Goal: Task Accomplishment & Management: Use online tool/utility

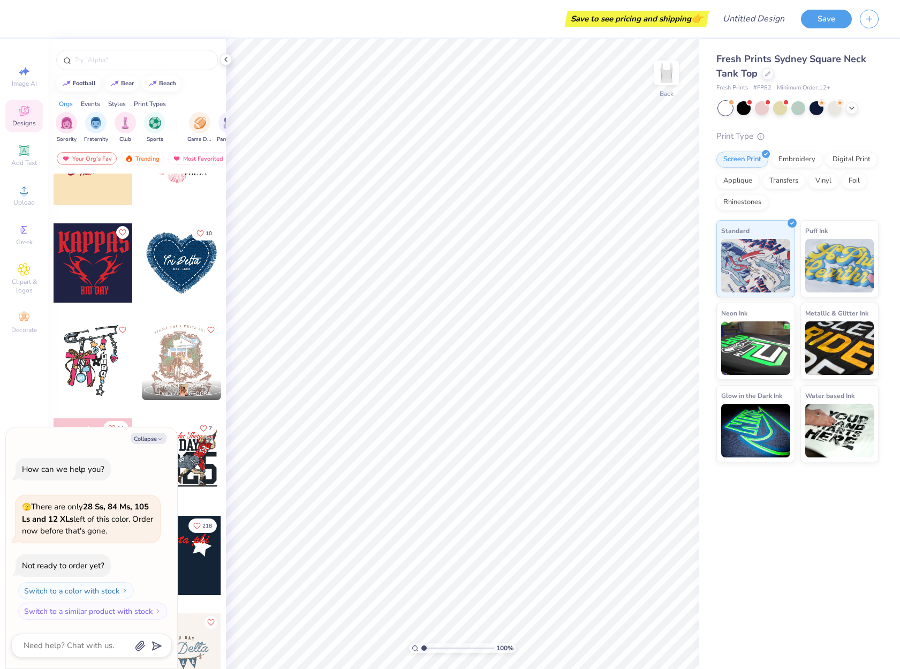
scroll to position [2034, 0]
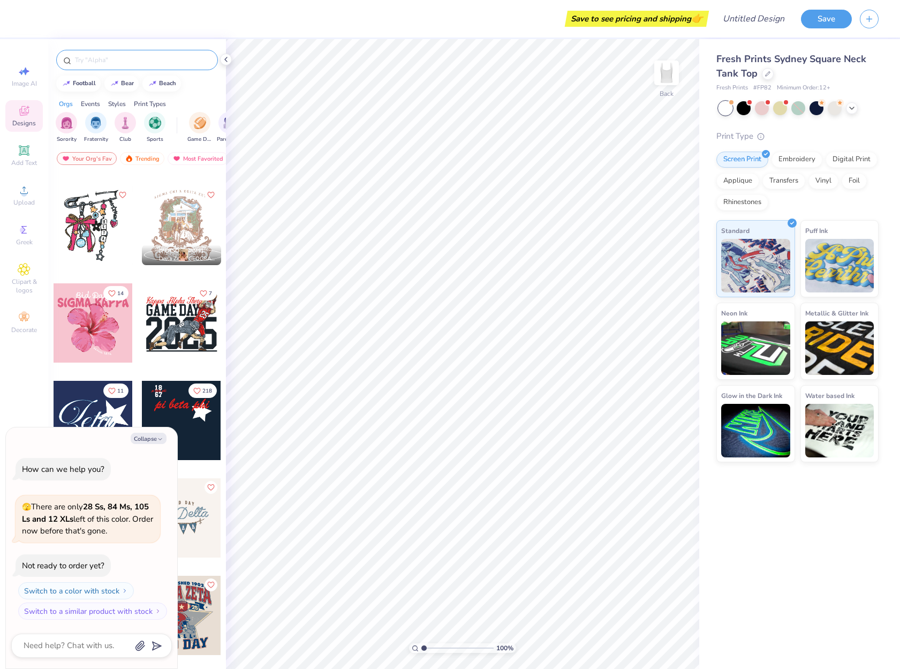
type textarea "x"
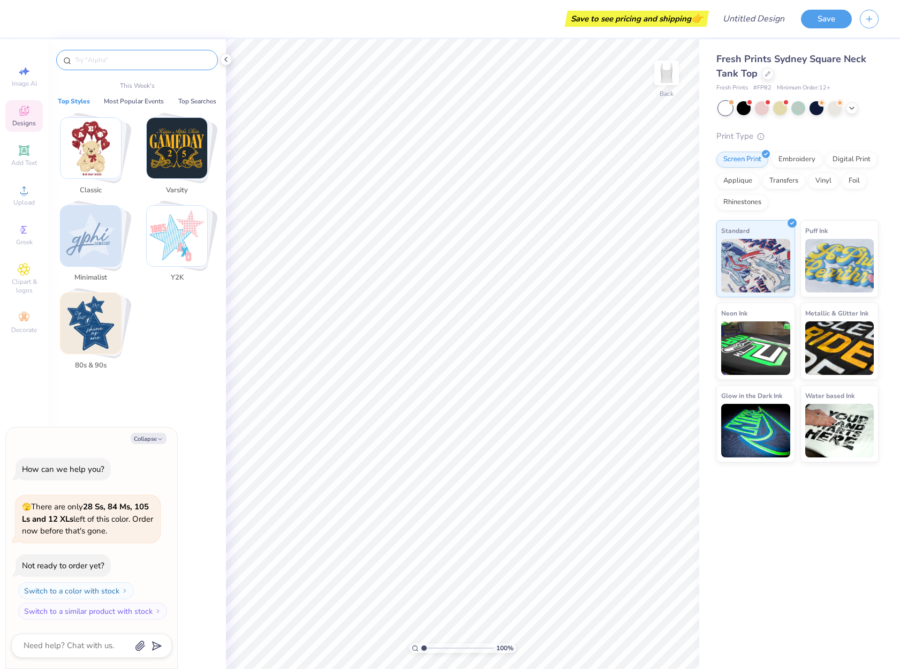
click at [122, 57] on input "text" at bounding box center [142, 60] width 137 height 11
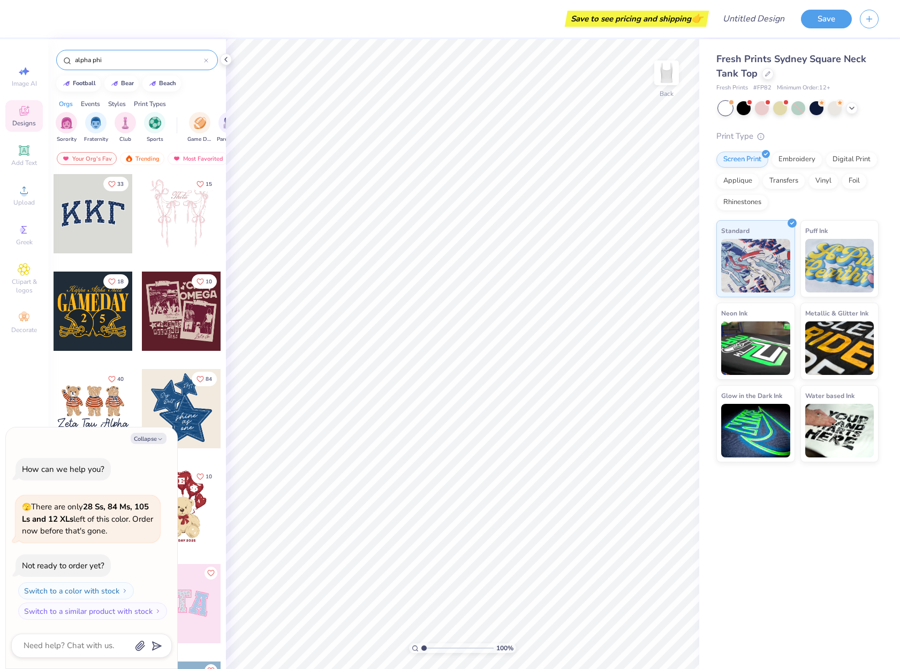
type input "alpha phi"
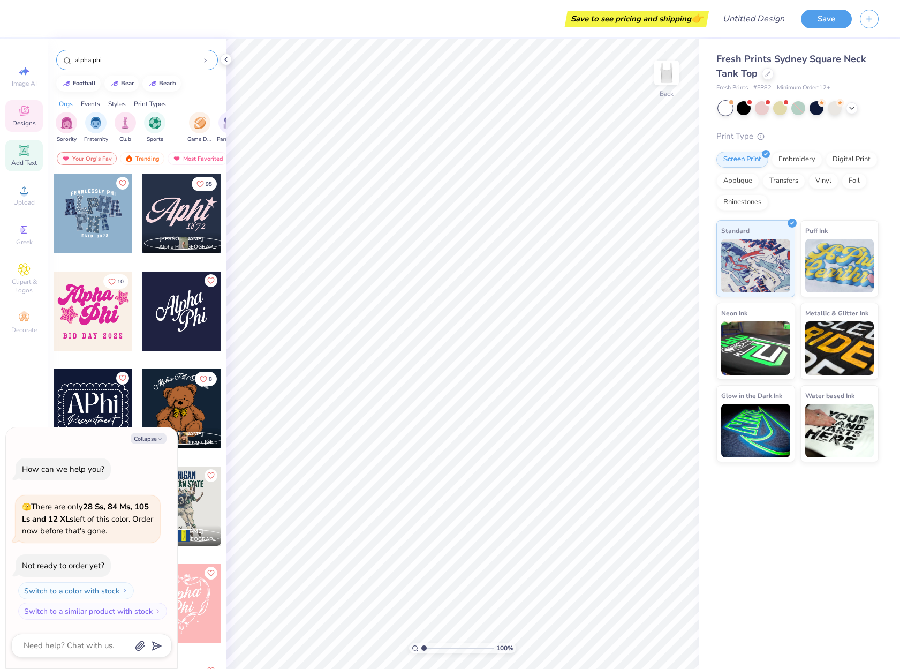
click at [22, 153] on icon at bounding box center [24, 150] width 8 height 8
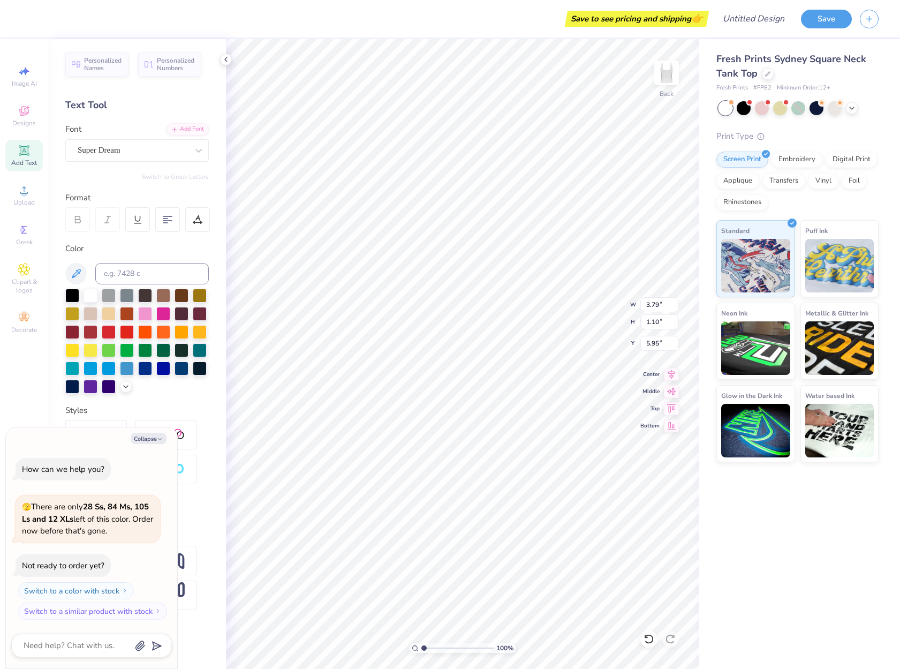
type textarea "x"
type input "1.57"
type textarea "x"
type textarea "TAEXT"
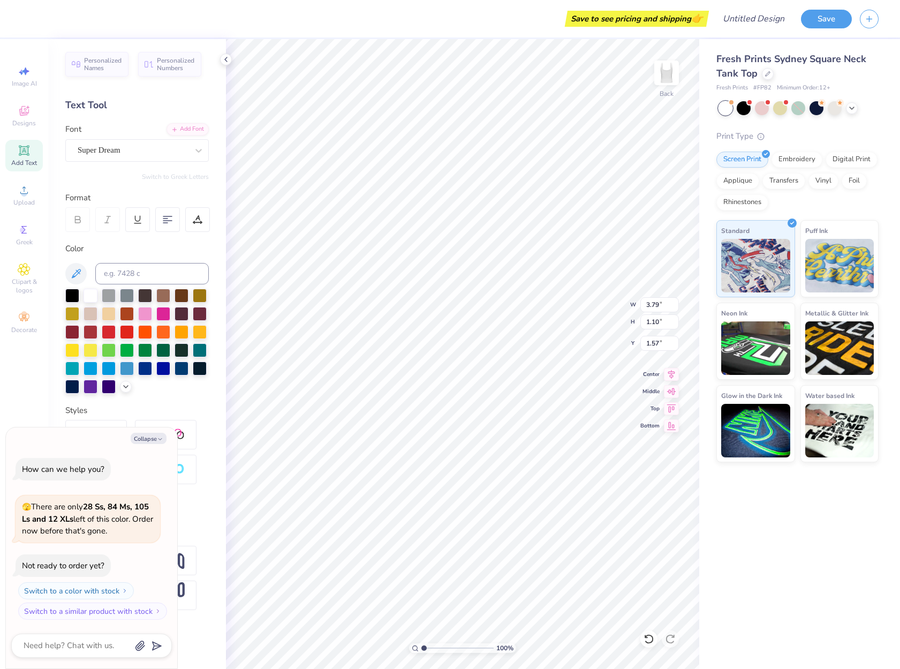
type textarea "x"
type textarea "TALEXT"
type textarea "x"
type textarea "TALPEXT"
type textarea "x"
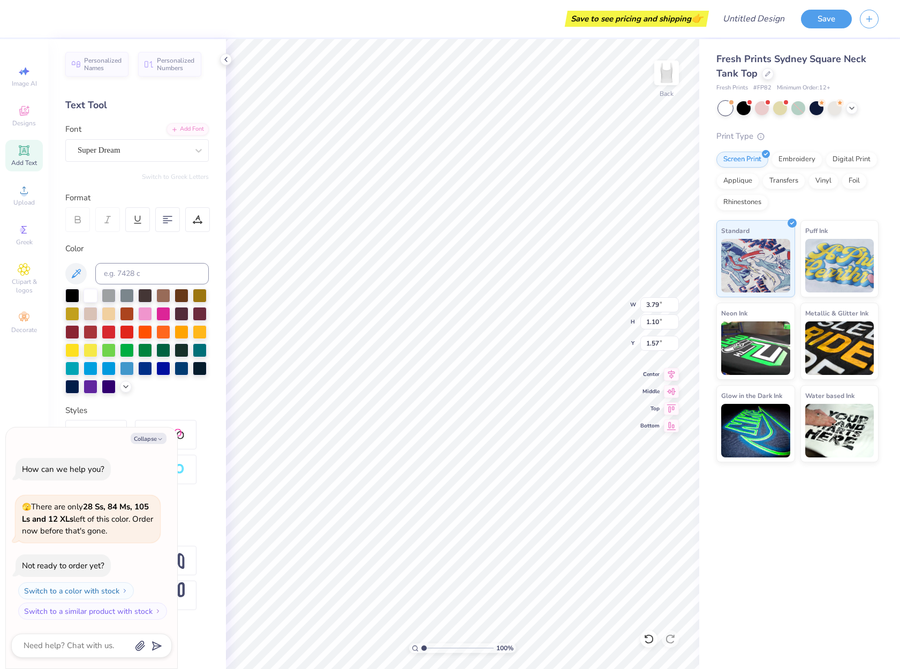
type textarea "TALPHAEXT"
type textarea "x"
type textarea "TALPHEXT"
type textarea "x"
type textarea "TALPEXT"
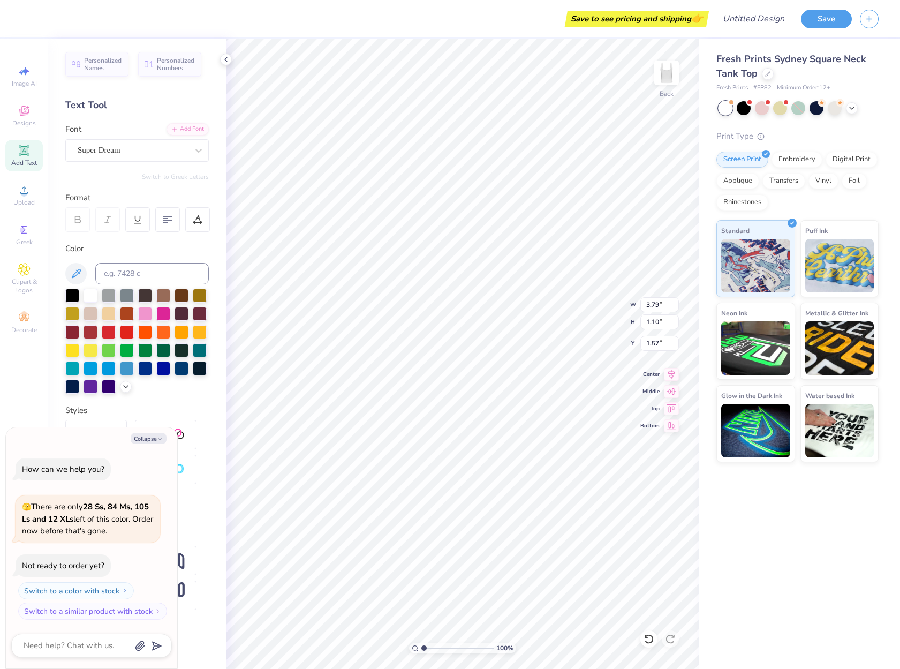
type textarea "x"
type textarea "TALEXT"
type textarea "x"
type textarea "TAEXT"
type textarea "x"
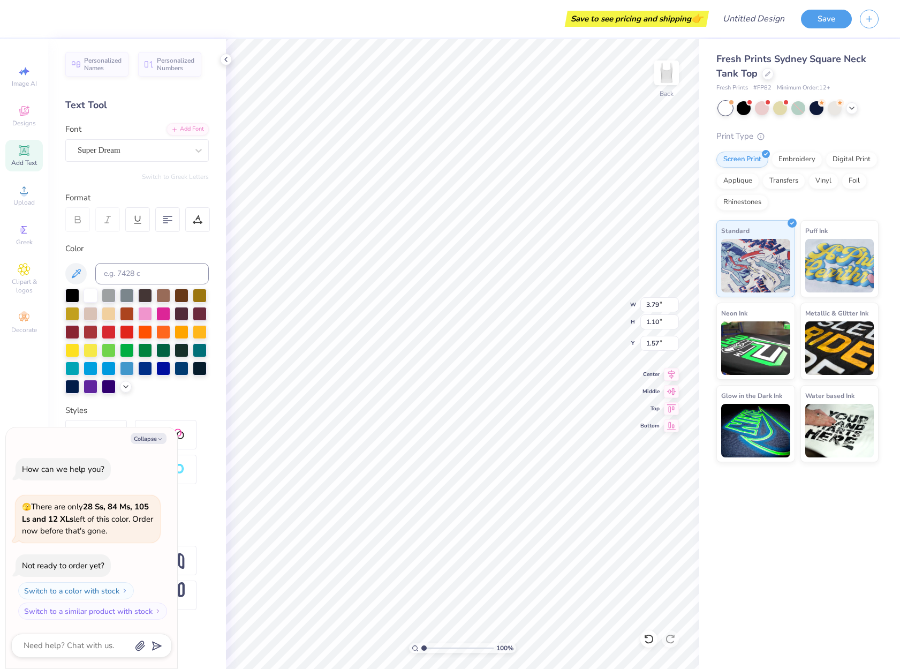
type textarea "TEXT"
type textarea "x"
type textarea "EXT"
type textarea "x"
type textarea "EX"
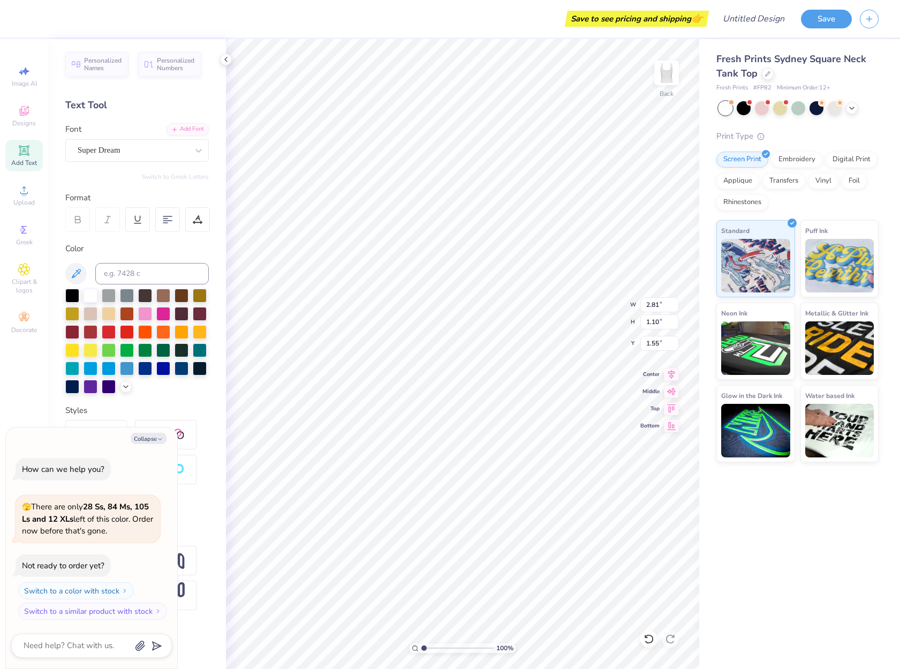
type textarea "x"
type textarea "E"
type textarea "x"
type textarea "A"
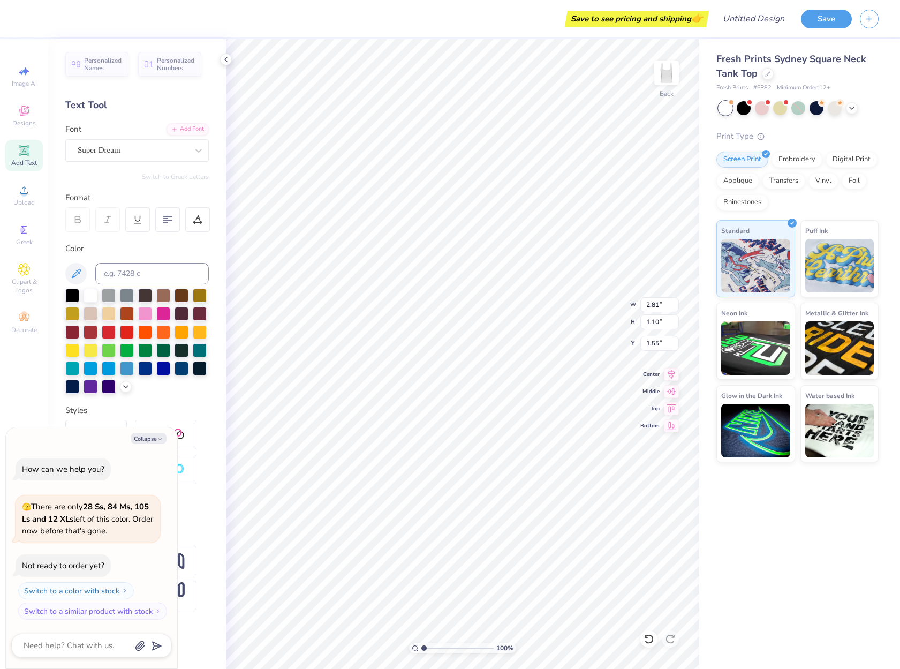
scroll to position [9, 1]
type textarea "x"
type textarea "AL"
type textarea "x"
type textarea "ALP"
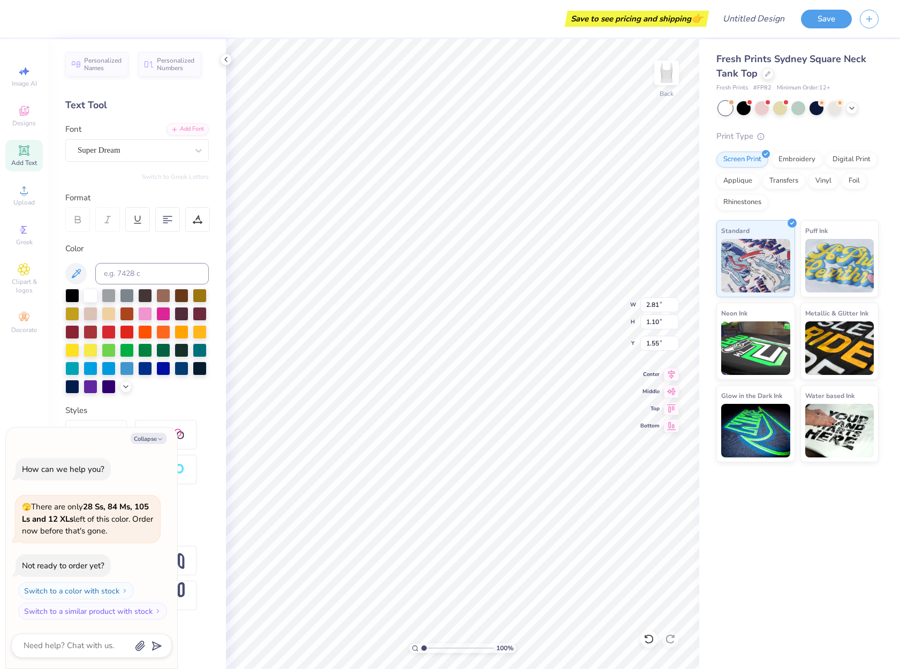
type textarea "x"
type textarea "ALPHA"
type textarea "x"
type textarea "ALPHA"
type textarea "x"
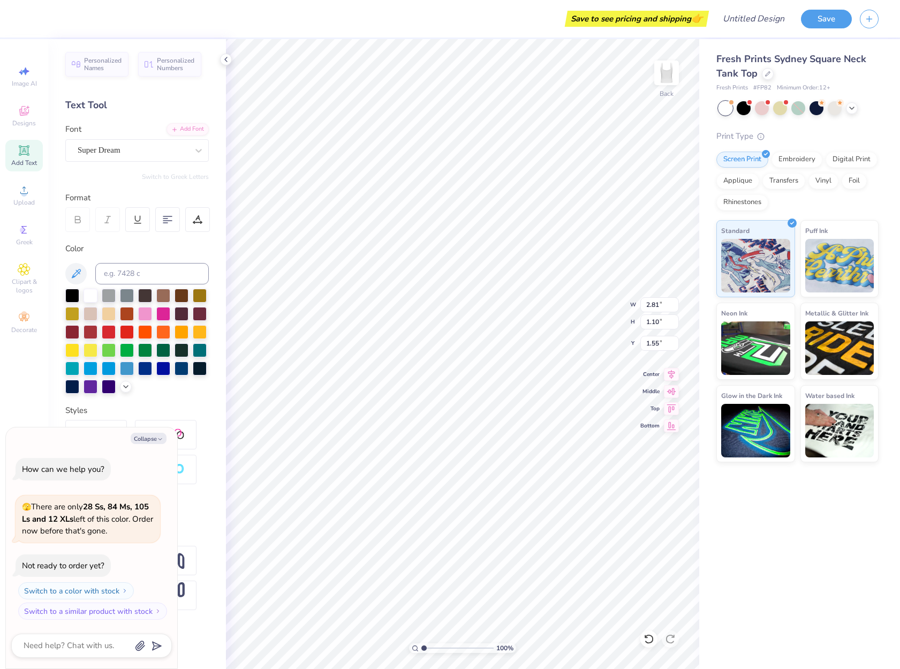
type textarea "ALPHA P"
type textarea "x"
type textarea "ALPHA PH"
type textarea "x"
type textarea "ALPHA PHI"
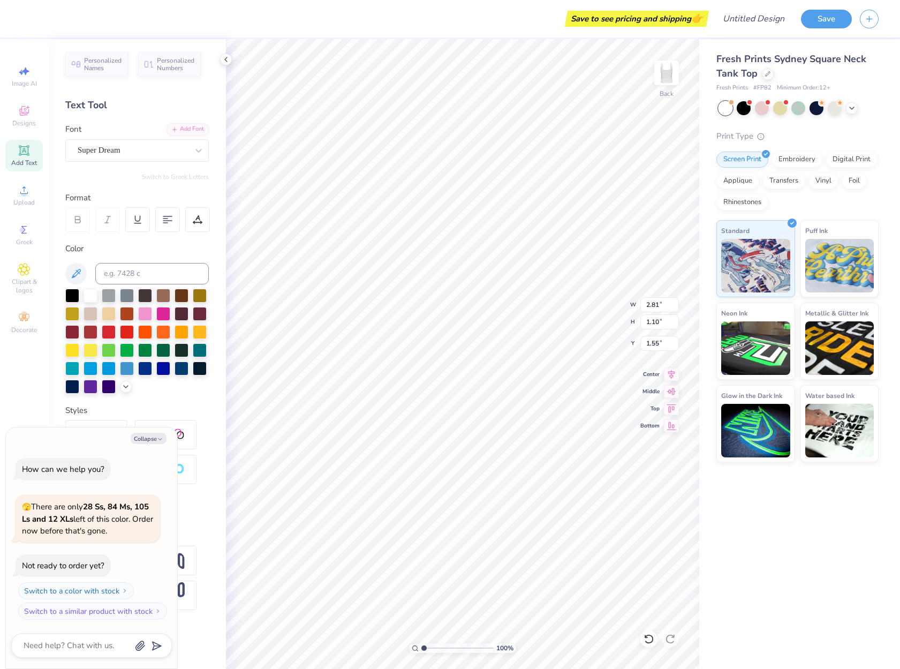
type textarea "x"
type textarea "ALPHA PHI"
type textarea "x"
type textarea "ALPHA PHI E"
type textarea "x"
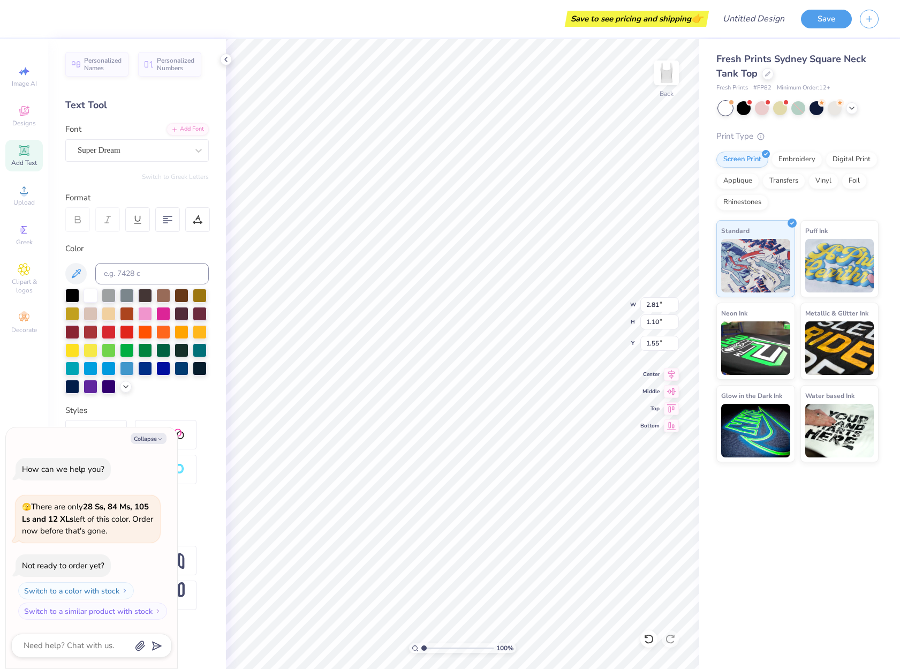
type textarea "ALPHA PHI ES"
type textarea "x"
type textarea "ALPHA PHI EST"
type textarea "x"
type textarea "ALPHA PHI EST."
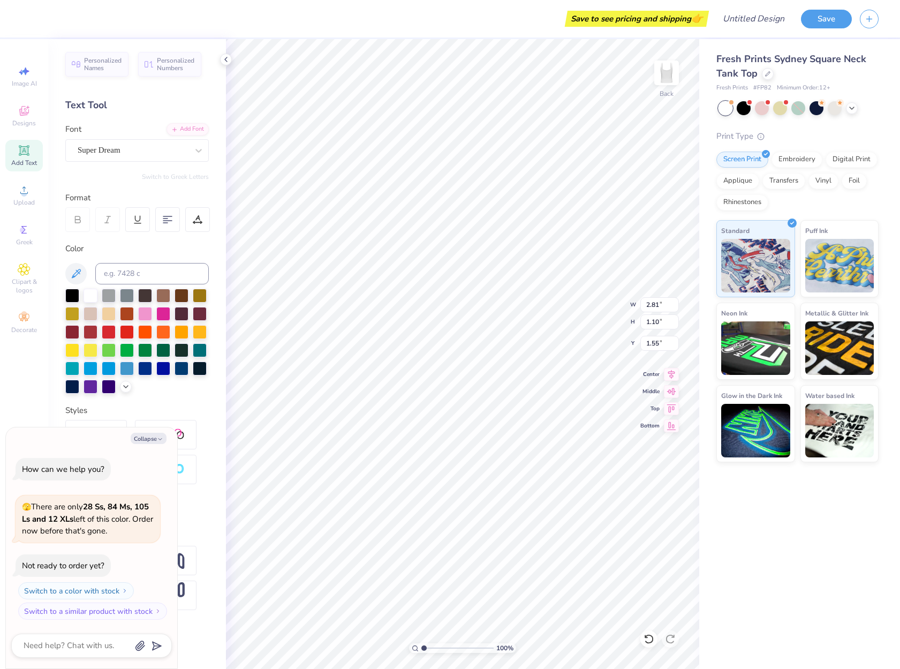
type textarea "x"
type textarea "ALPHA PHI EST."
type textarea "x"
type textarea "ALPHA PHI EST. 1"
type textarea "x"
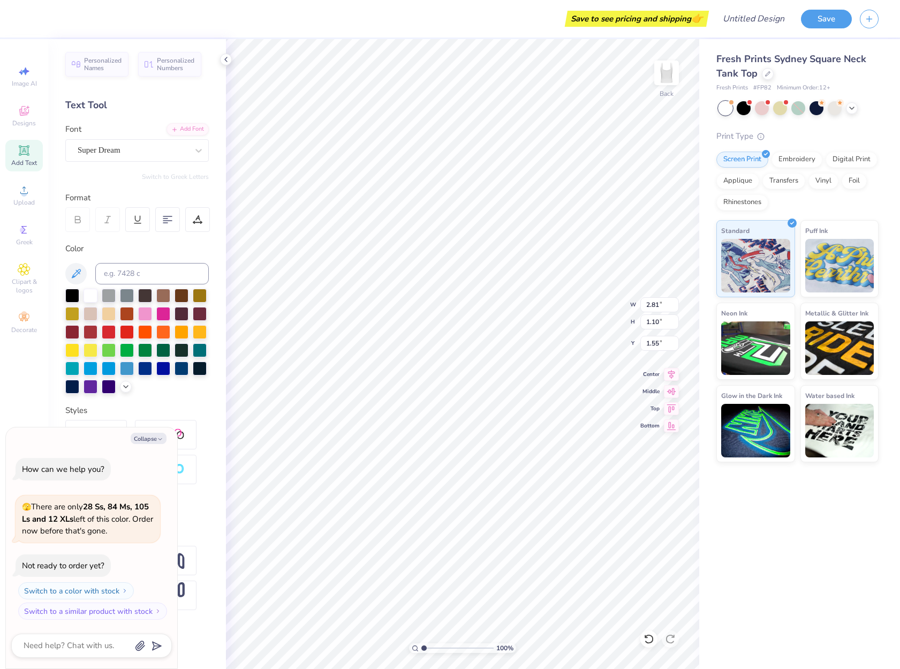
type textarea "ALPHA PHI EST. 18"
type textarea "x"
type textarea "ALPHA PHI EST. 187"
type textarea "x"
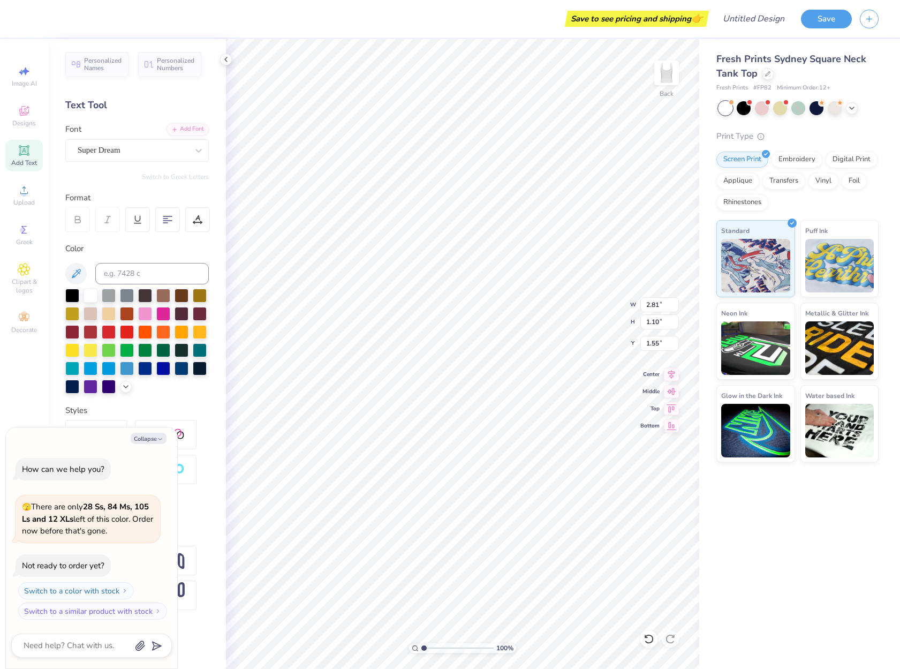
type textarea "ALPHA PHI EST. 1872"
click at [120, 329] on div at bounding box center [127, 331] width 14 height 14
click at [117, 329] on div at bounding box center [136, 341] width 143 height 105
click at [130, 329] on div at bounding box center [127, 331] width 14 height 14
click at [161, 313] on div at bounding box center [163, 313] width 14 height 14
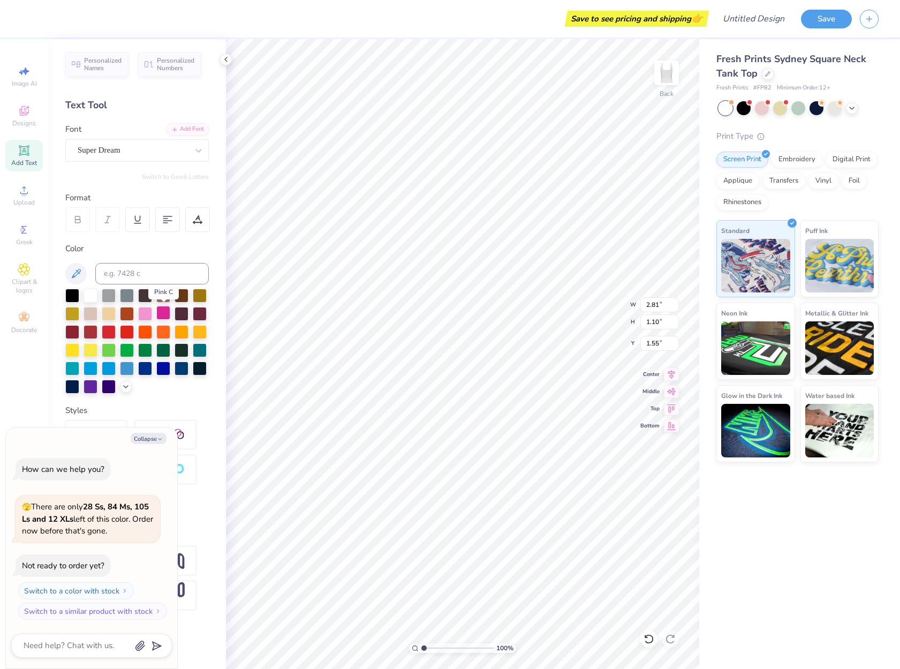
click at [164, 315] on div at bounding box center [163, 313] width 14 height 14
click at [130, 330] on div at bounding box center [127, 331] width 14 height 14
click at [145, 329] on div at bounding box center [145, 331] width 14 height 14
click at [162, 318] on div at bounding box center [163, 313] width 14 height 14
click at [141, 315] on div at bounding box center [145, 313] width 14 height 14
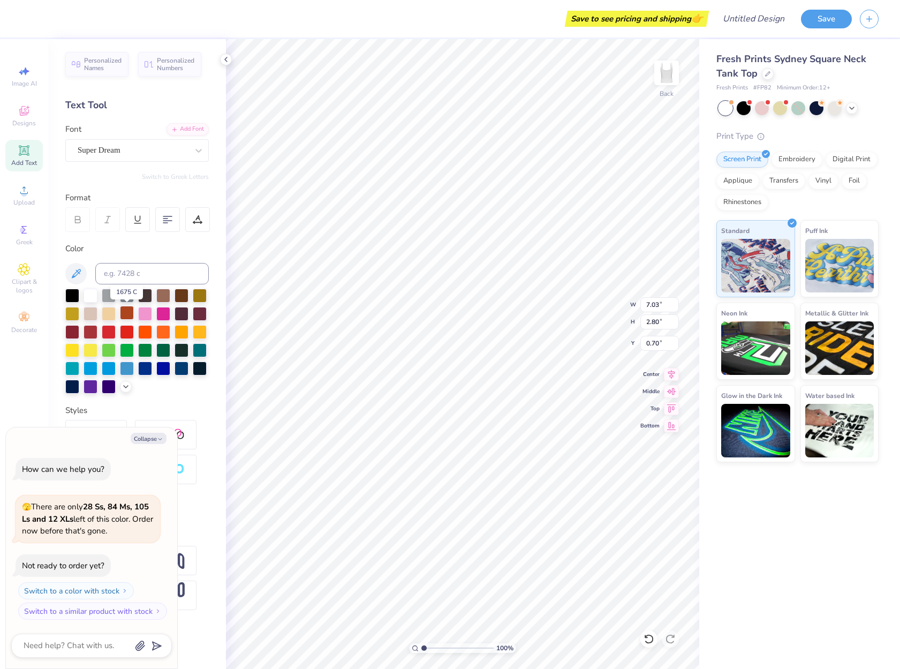
click at [128, 314] on div at bounding box center [127, 313] width 14 height 14
click at [124, 331] on div at bounding box center [127, 331] width 14 height 14
click at [141, 331] on div at bounding box center [145, 331] width 14 height 14
click at [164, 316] on div at bounding box center [163, 313] width 14 height 14
click at [189, 153] on div at bounding box center [198, 150] width 19 height 19
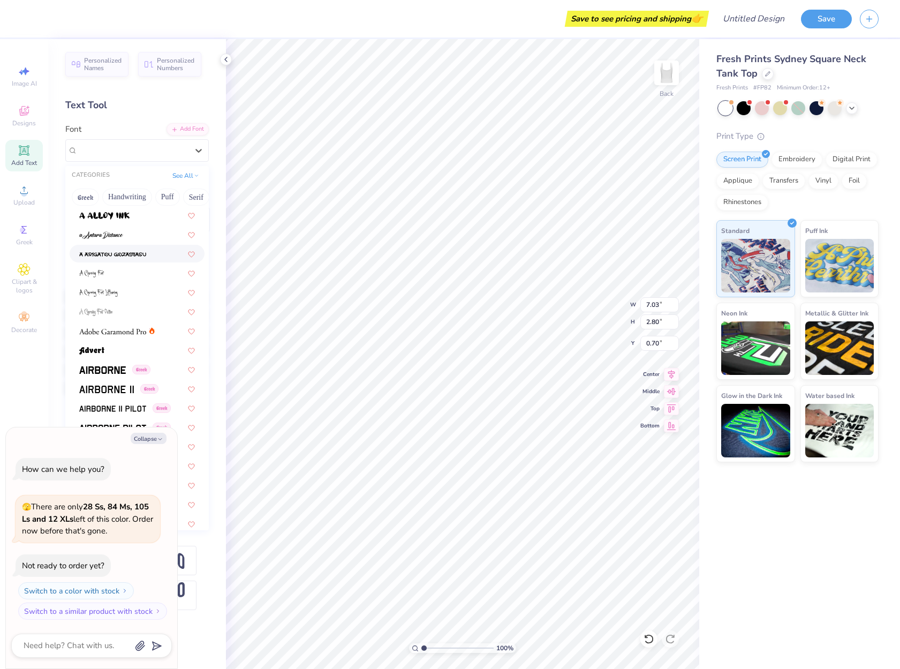
scroll to position [54, 0]
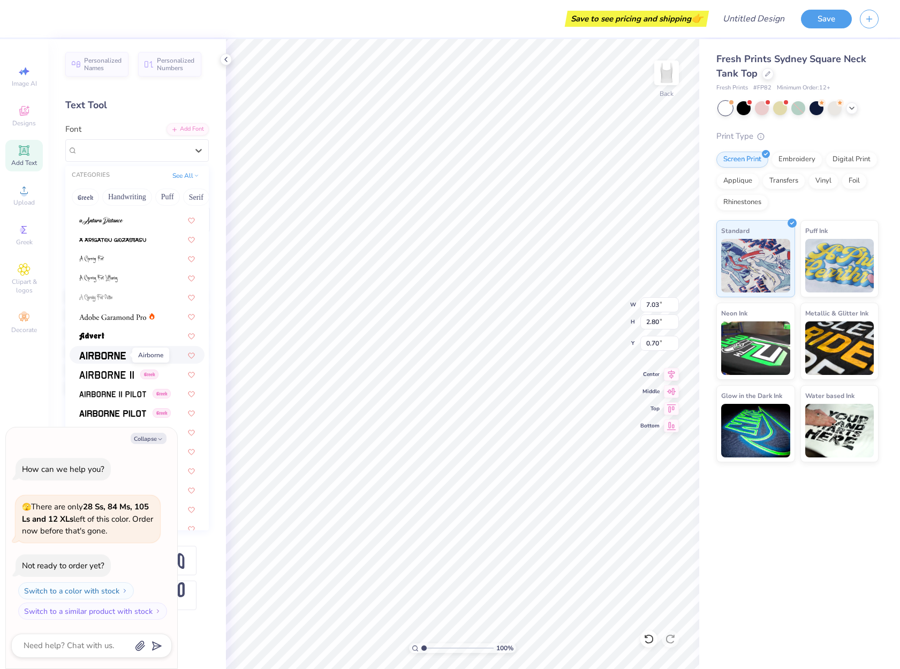
click at [106, 353] on img at bounding box center [102, 355] width 47 height 7
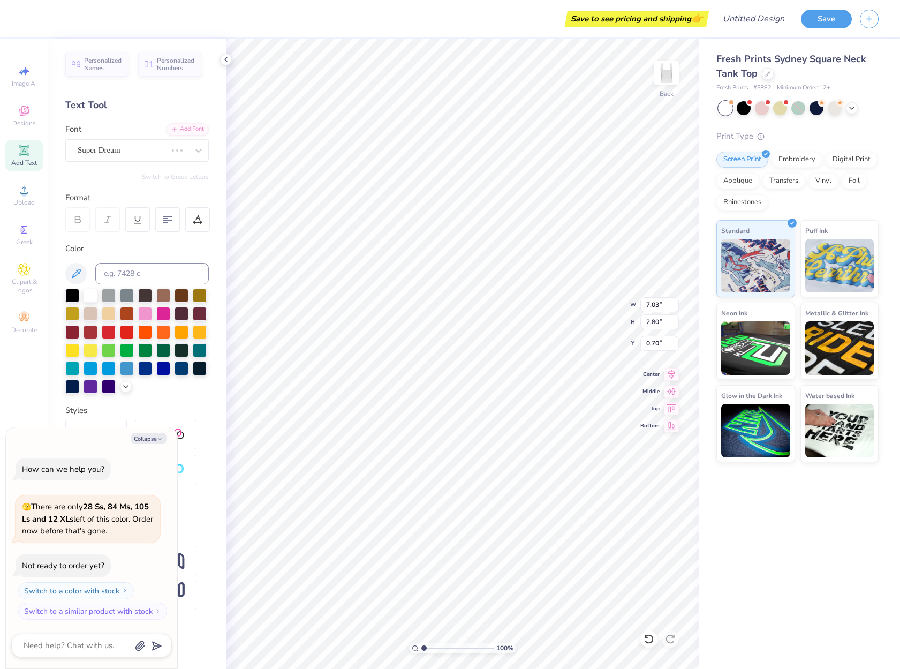
type textarea "x"
type input "2.78"
type input "0.71"
click at [84, 224] on div at bounding box center [77, 219] width 25 height 25
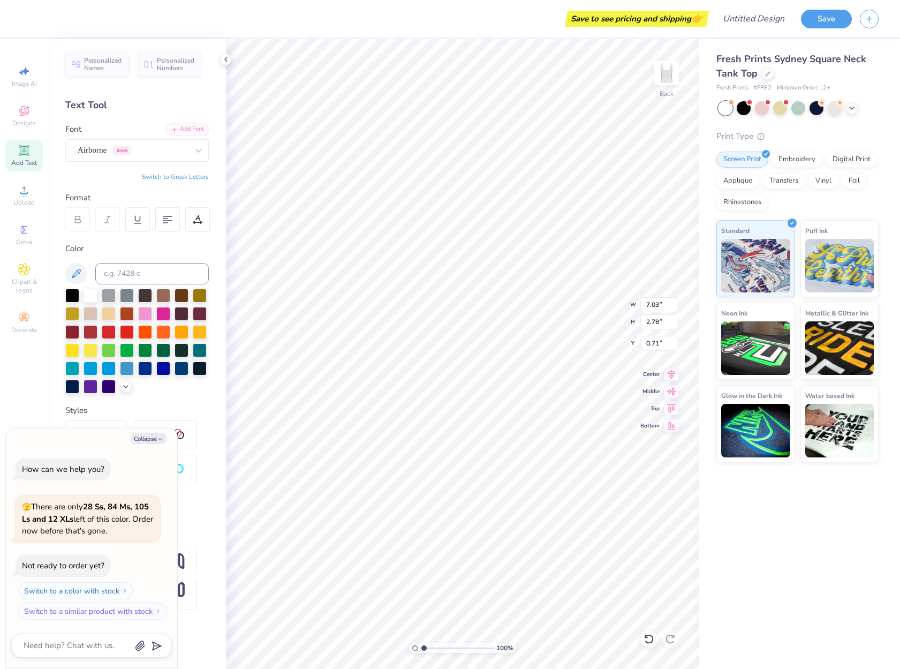
click at [81, 221] on icon at bounding box center [78, 220] width 10 height 10
click at [178, 141] on div "Airborne Greek" at bounding box center [136, 150] width 143 height 22
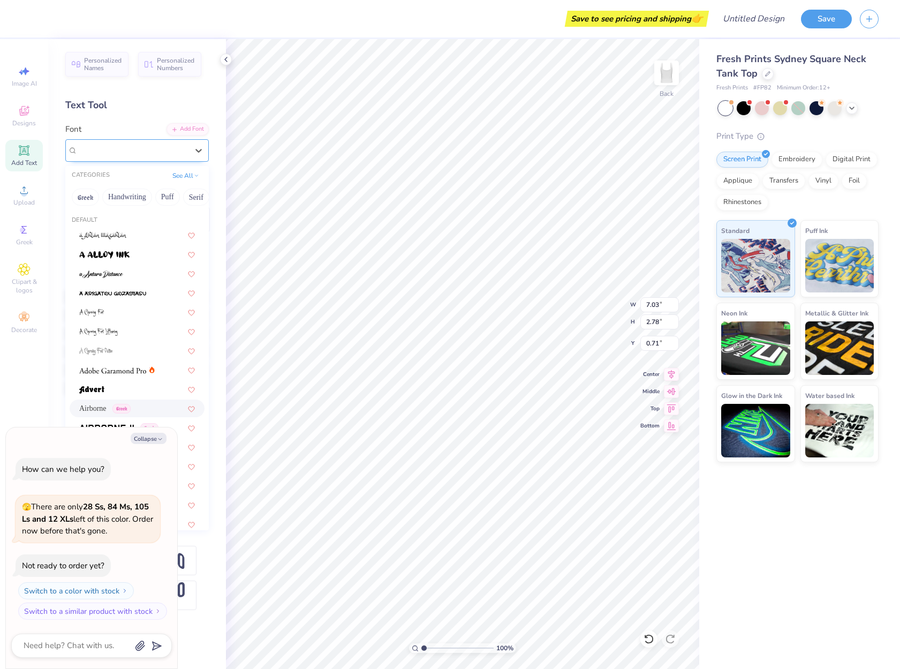
click at [166, 148] on div "Airborne Greek" at bounding box center [133, 150] width 112 height 17
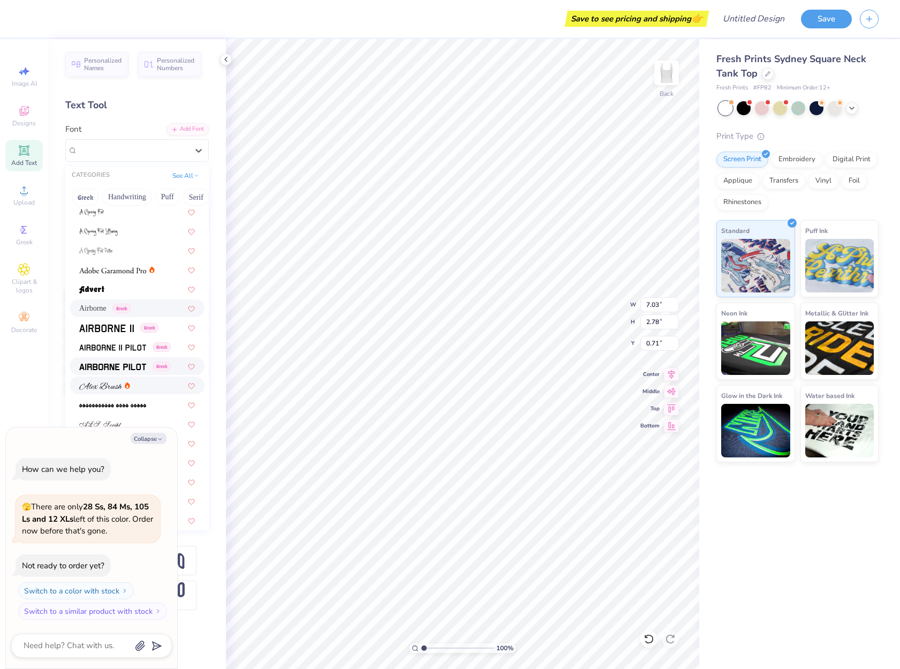
scroll to position [107, 0]
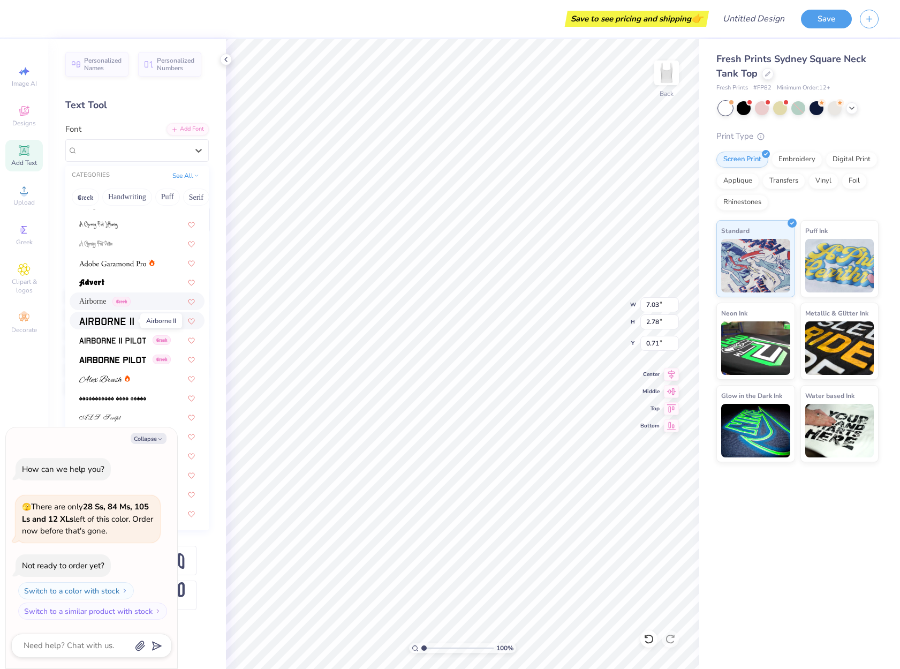
click at [121, 320] on img at bounding box center [106, 320] width 55 height 7
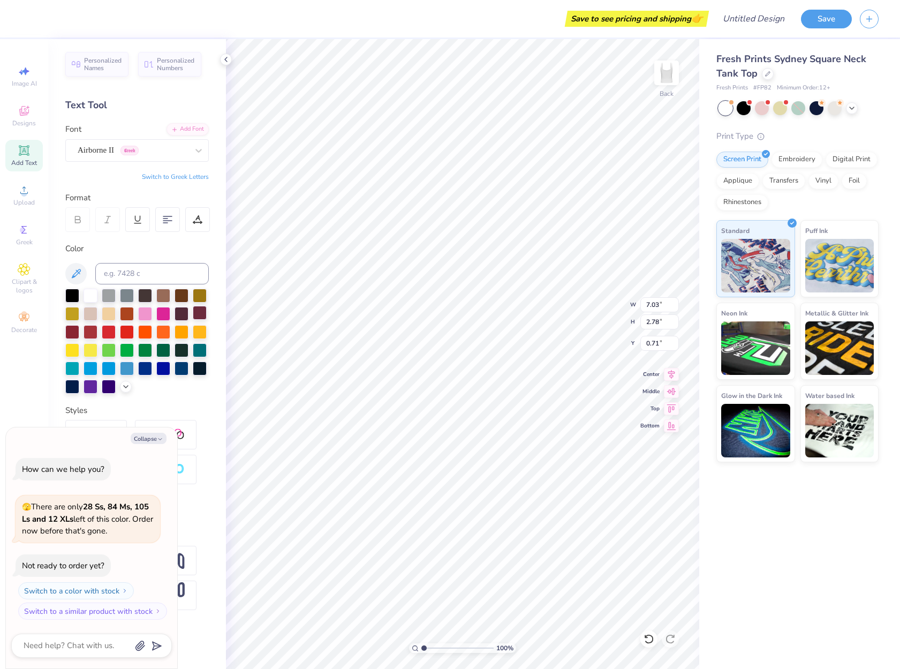
scroll to position [9, 2]
type textarea "x"
type input "6.97"
click at [108, 150] on div "Airborne II Greek" at bounding box center [133, 150] width 112 height 17
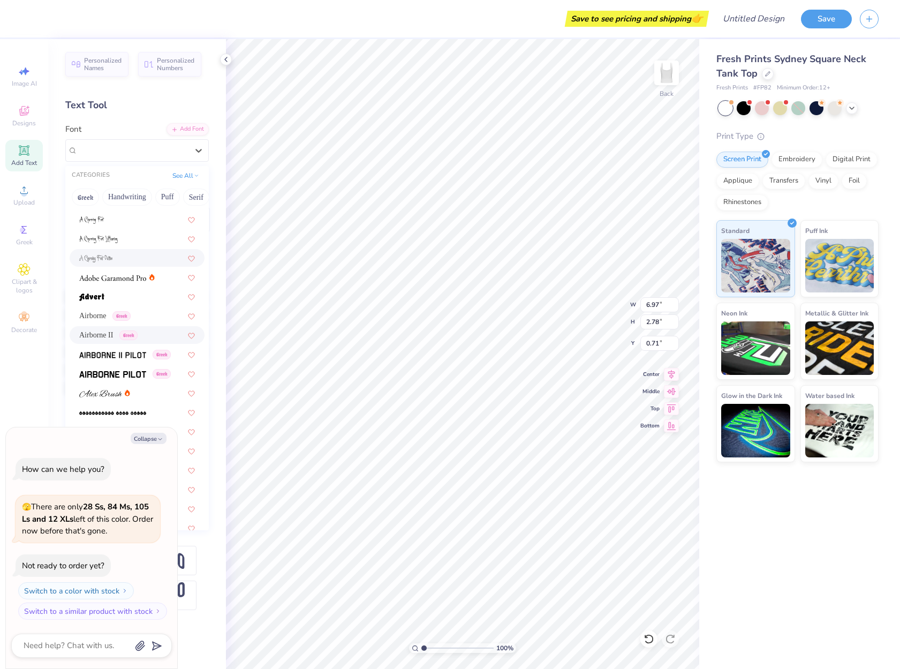
scroll to position [107, 0]
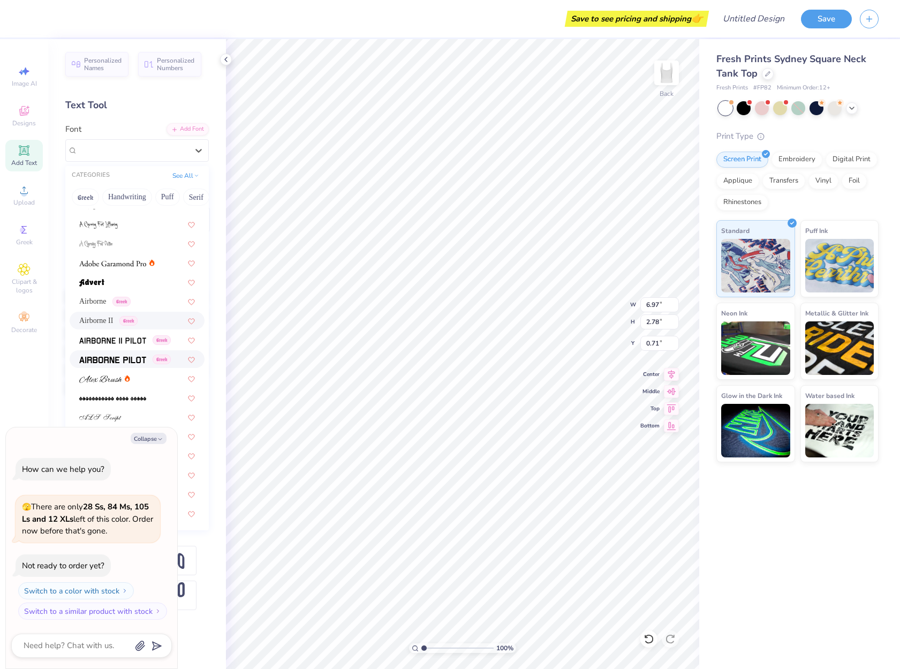
click at [137, 358] on img at bounding box center [112, 359] width 67 height 7
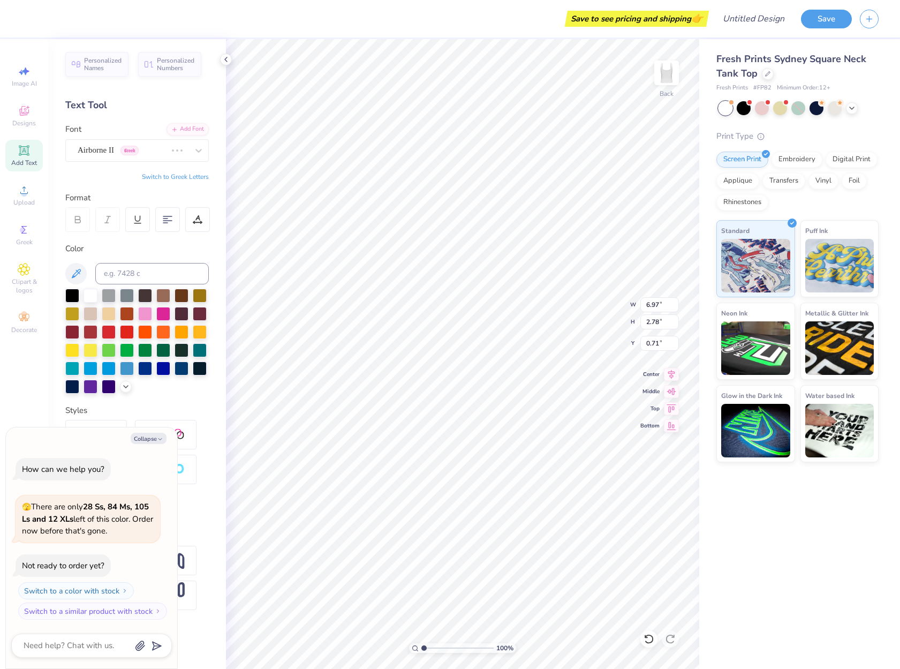
type textarea "x"
type input "7.03"
click at [195, 149] on icon at bounding box center [198, 150] width 11 height 11
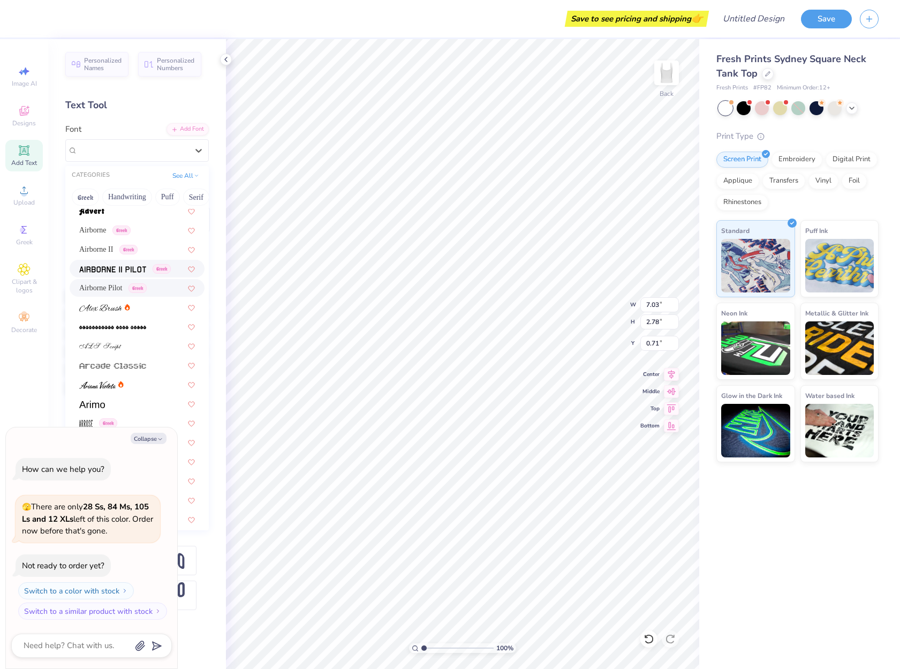
scroll to position [161, 0]
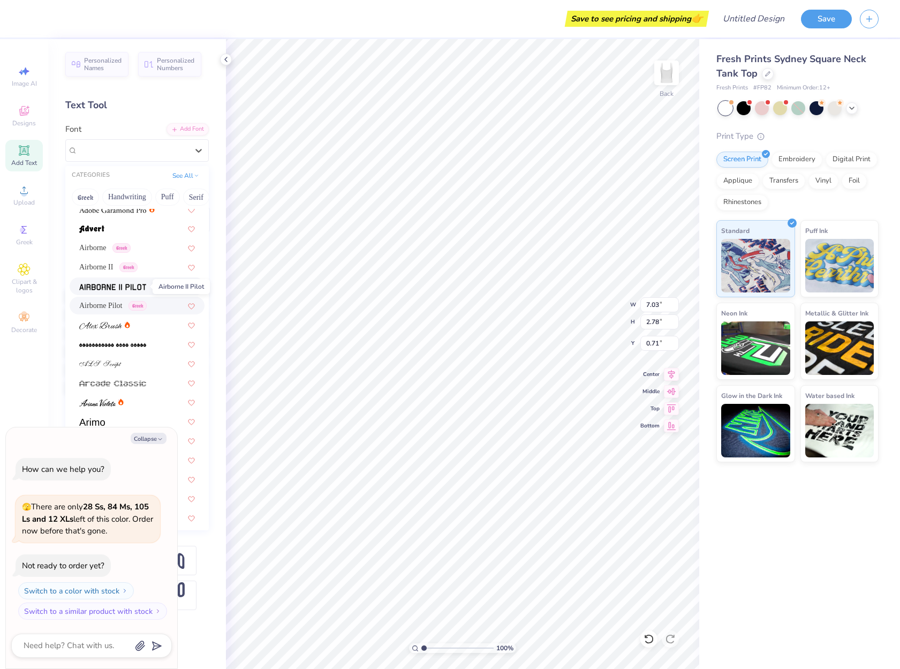
click at [105, 286] on img at bounding box center [112, 286] width 67 height 7
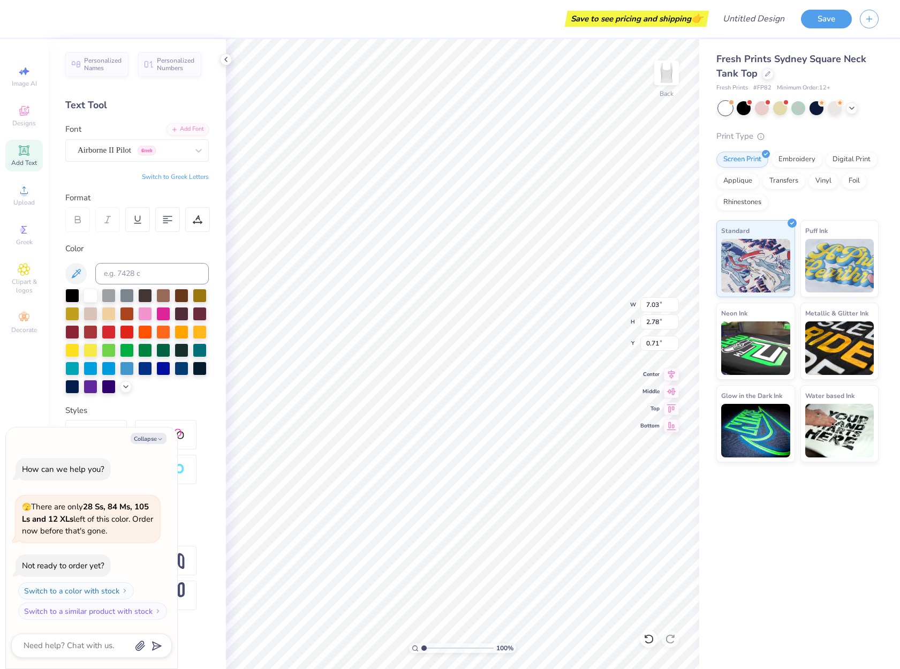
type textarea "x"
type input "6.97"
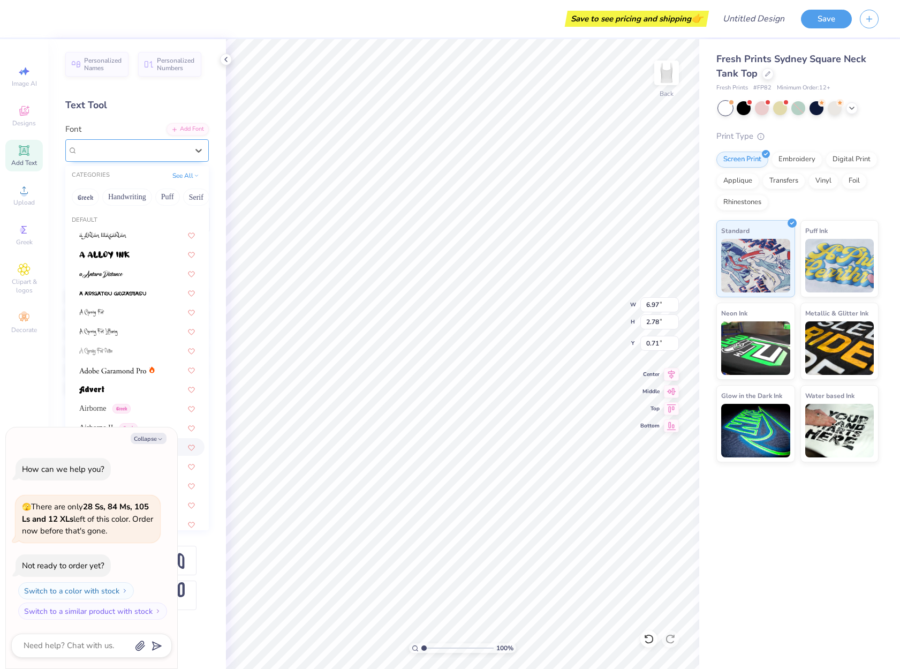
click at [148, 147] on div "Airborne II Pilot Greek" at bounding box center [133, 150] width 112 height 17
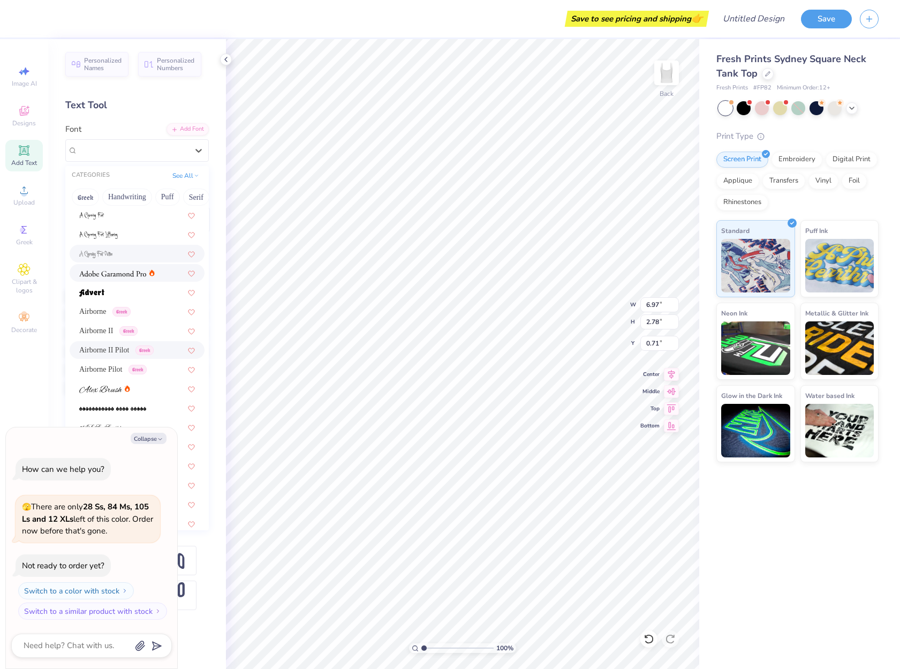
scroll to position [107, 0]
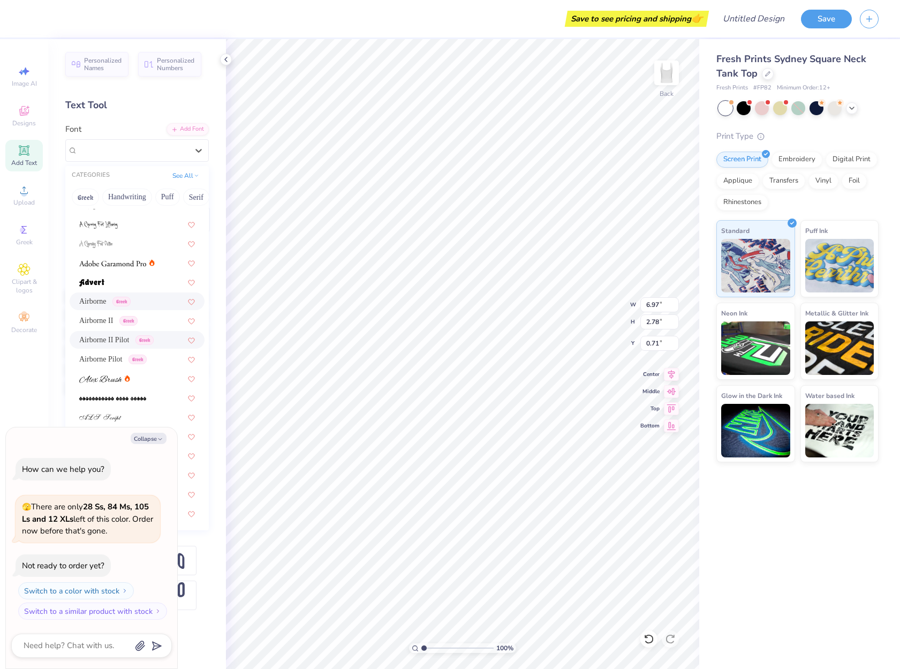
click at [102, 300] on span "Airborne" at bounding box center [92, 300] width 27 height 11
type textarea "x"
type input "7.03"
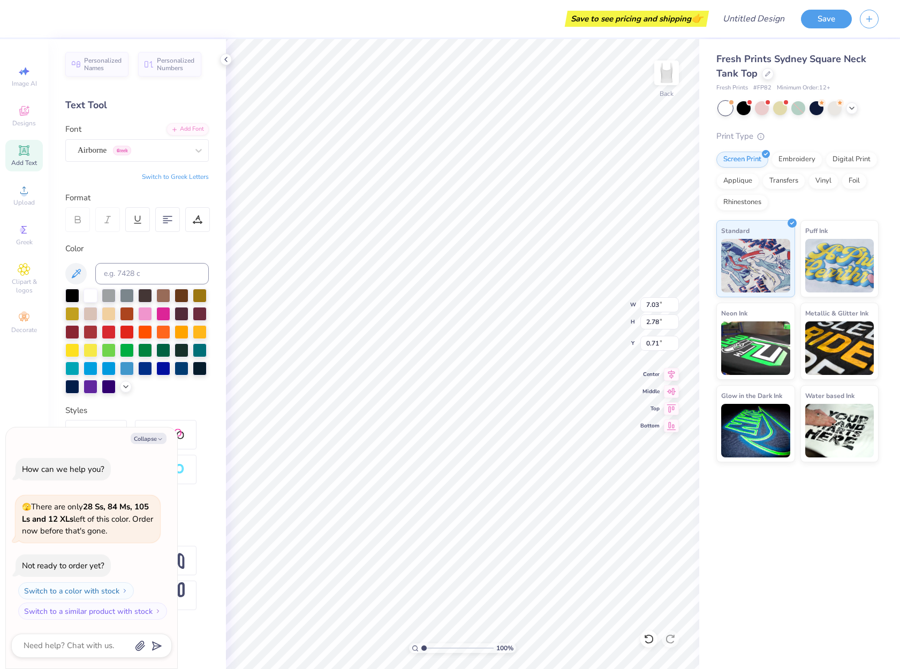
scroll to position [9, 3]
type textarea "x"
click at [198, 226] on div at bounding box center [197, 219] width 25 height 25
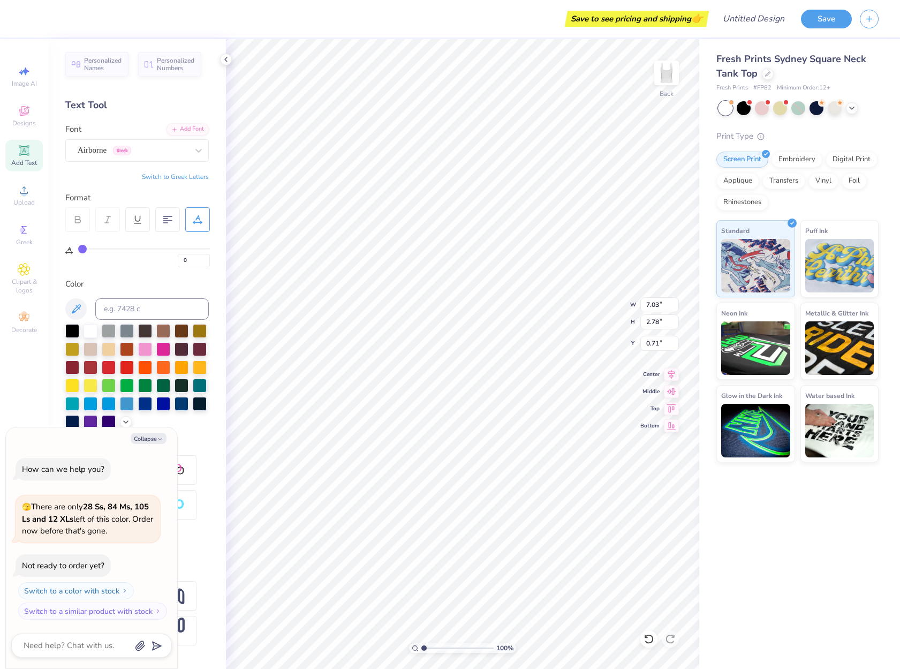
type input "2"
type input "4"
type input "7"
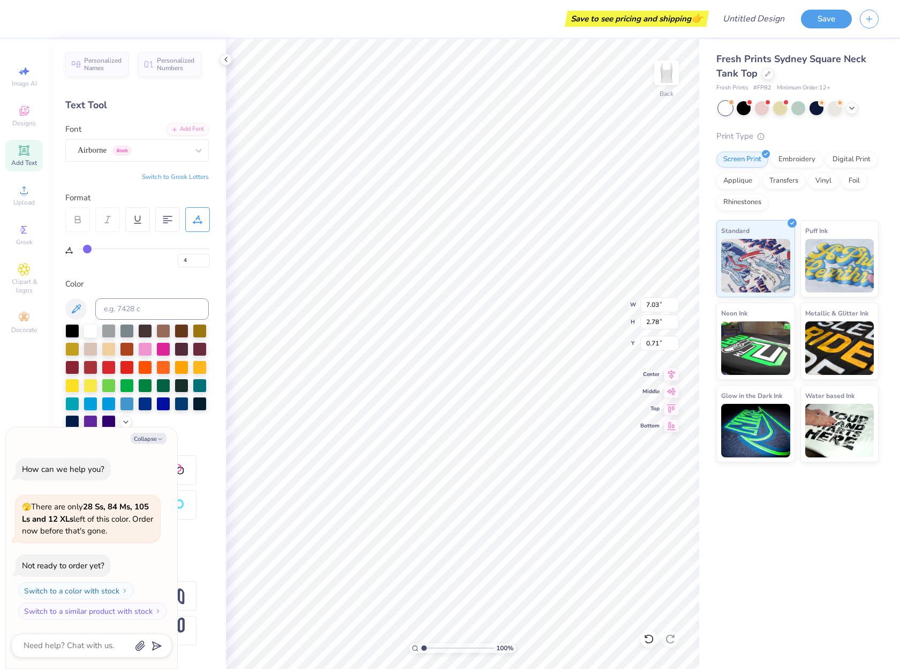
type input "7"
type input "10"
type input "14"
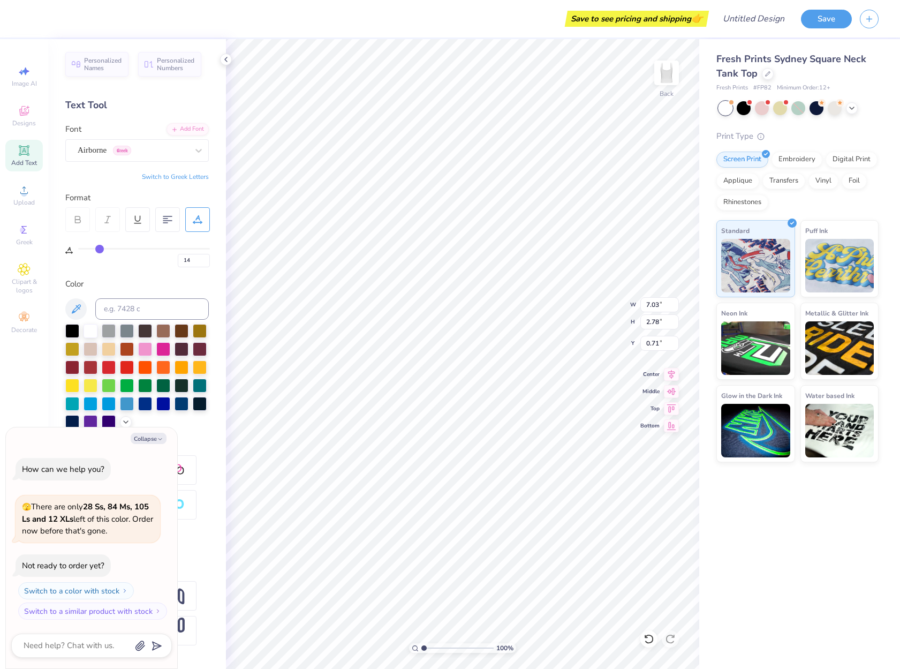
type input "19"
type input "21"
type input "25"
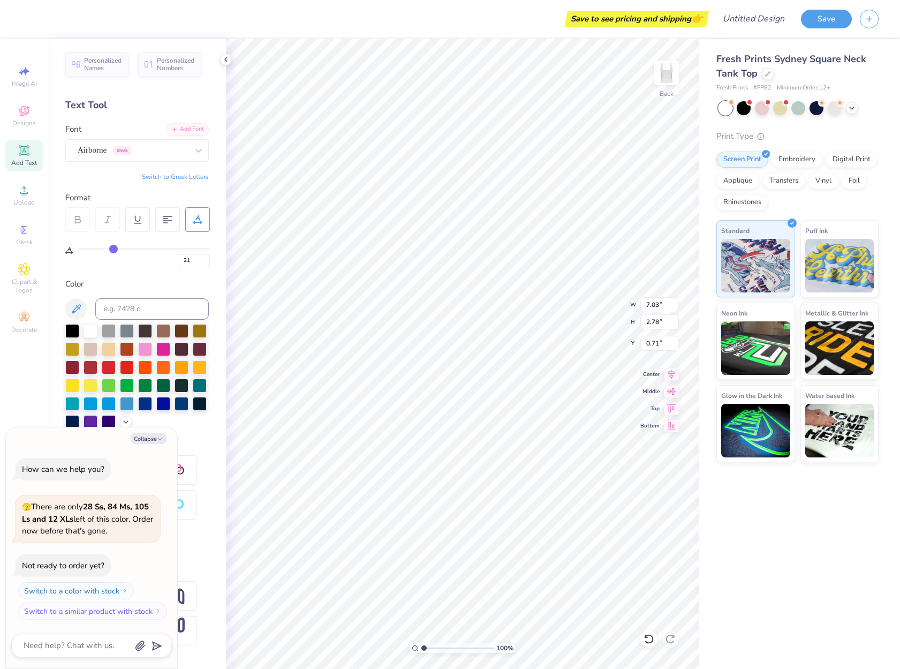
type input "25"
type input "27"
type input "29"
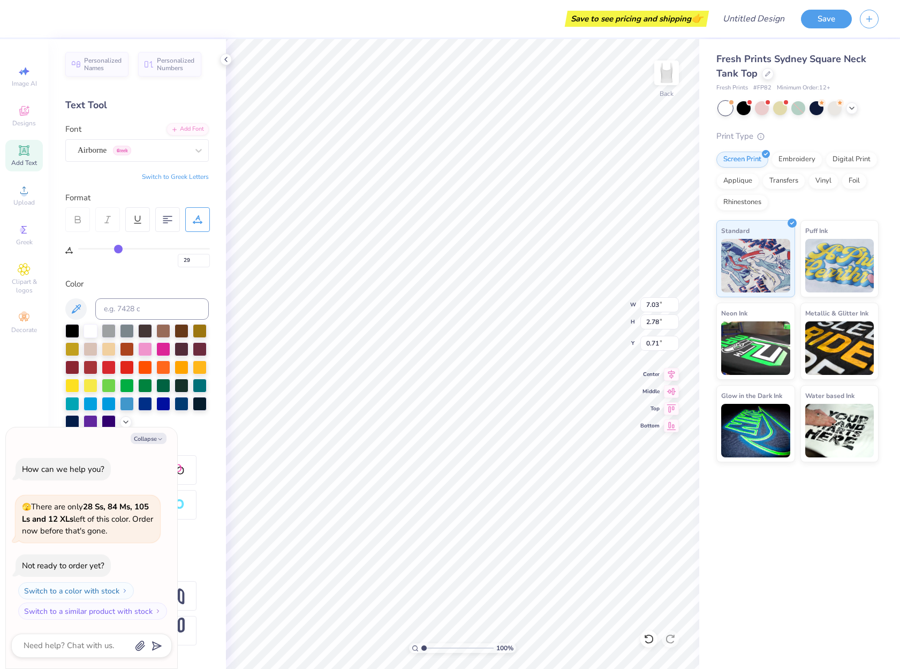
type input "30"
type input "31"
type input "32"
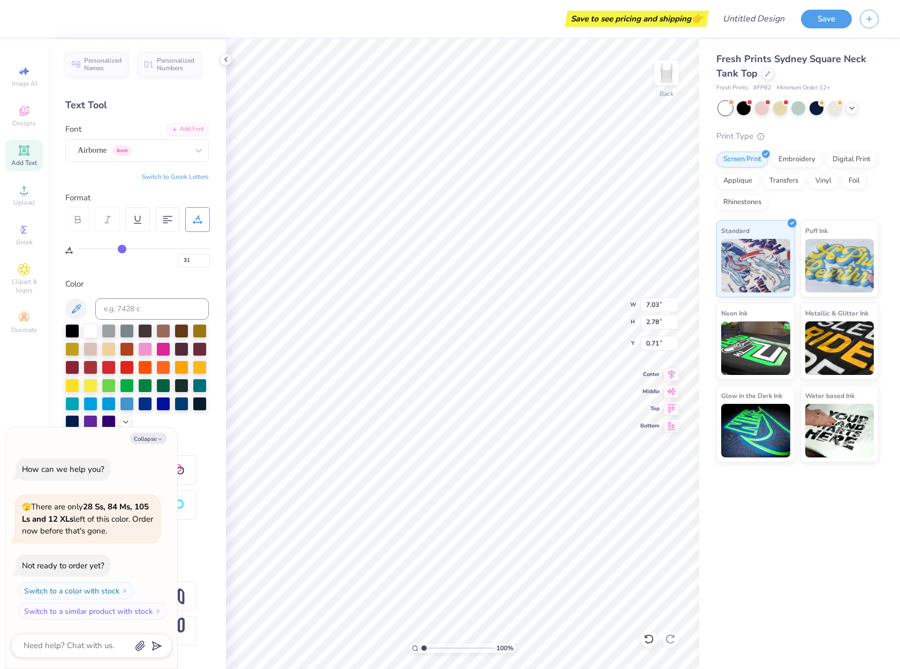
type input "32"
type input "33"
type input "34"
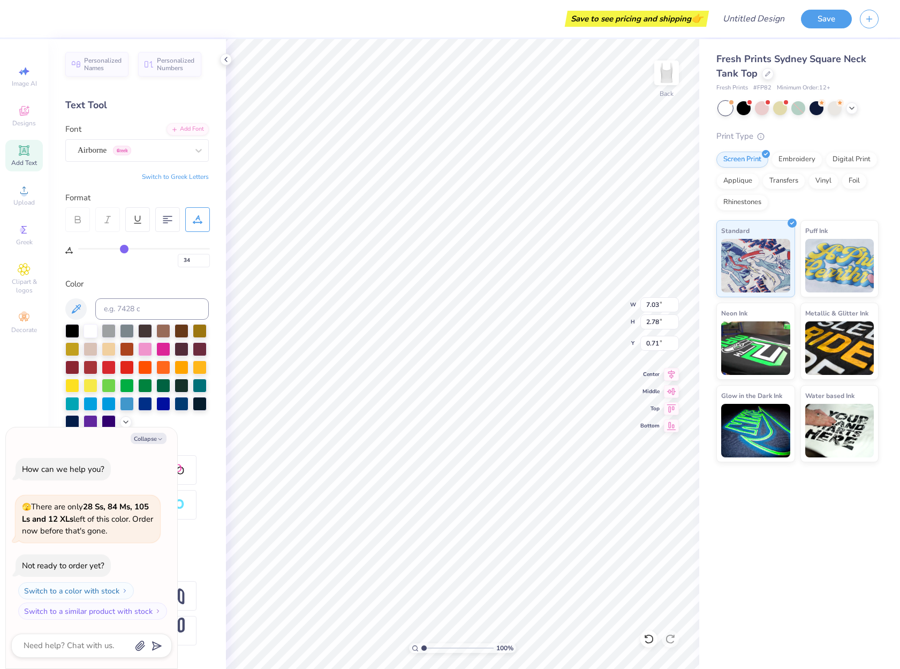
type input "35"
type input "36"
type input "39"
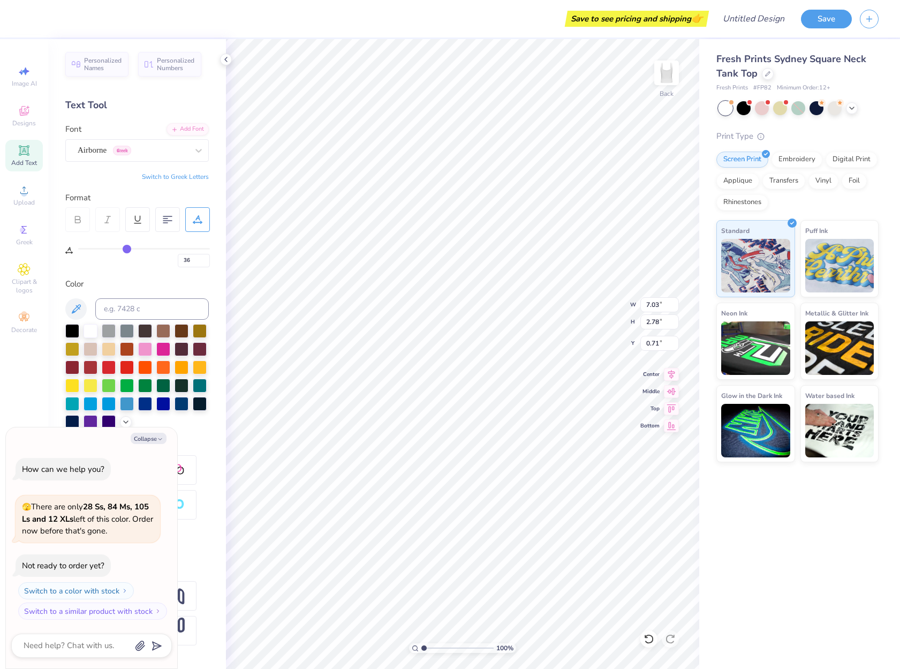
type input "39"
type input "41"
type input "46"
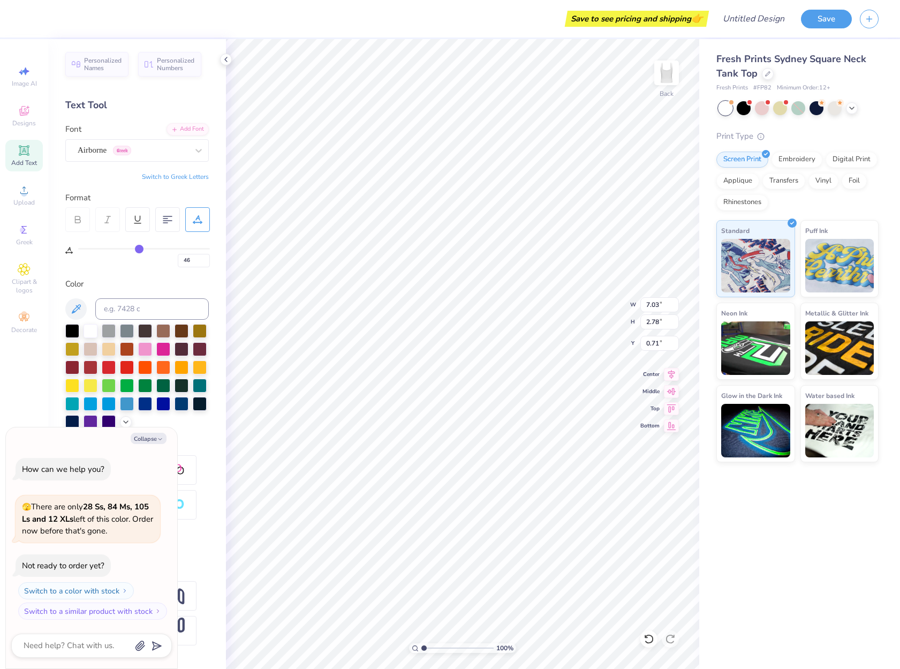
type input "50"
type input "55"
type input "56"
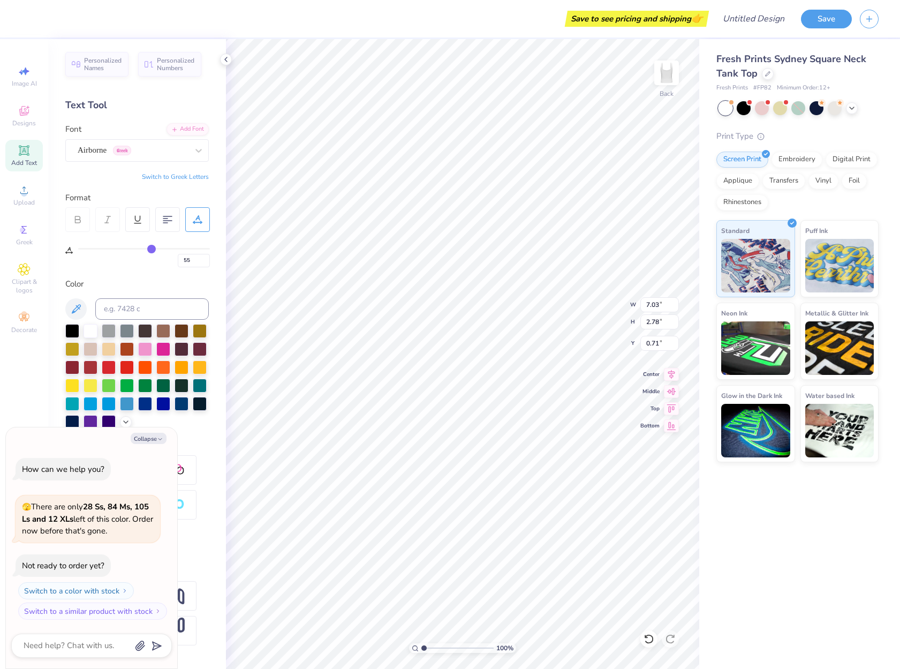
type input "56"
type input "57"
type input "59"
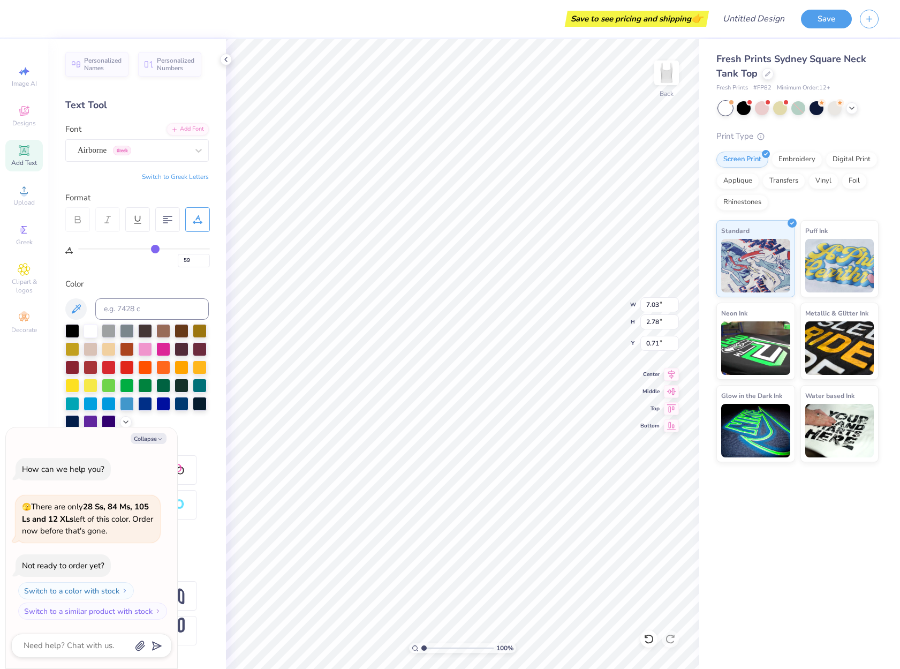
type input "60"
type input "63"
type input "67"
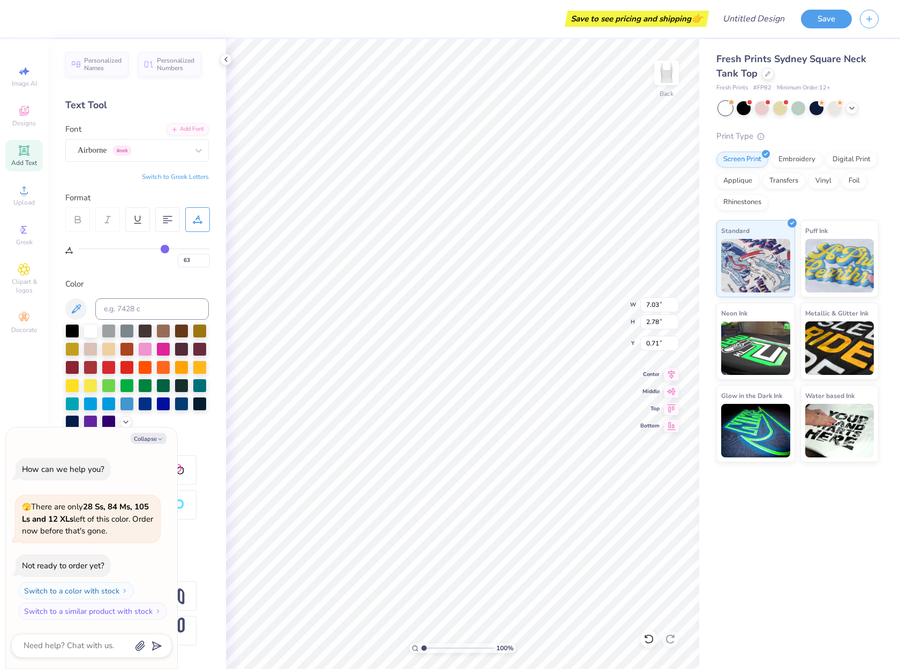
type input "67"
type input "70"
type input "73"
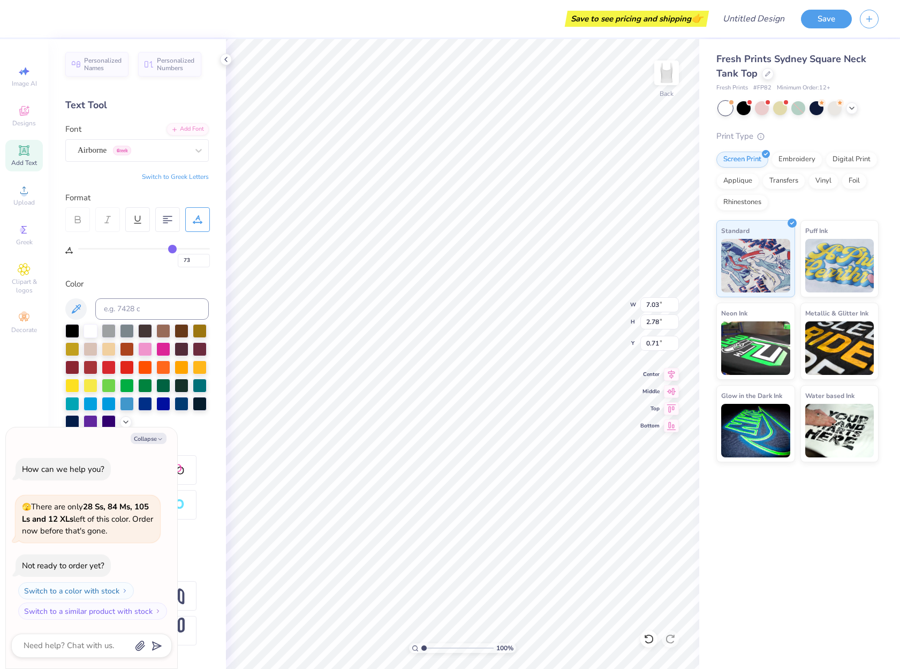
type input "75"
type input "73"
type input "72"
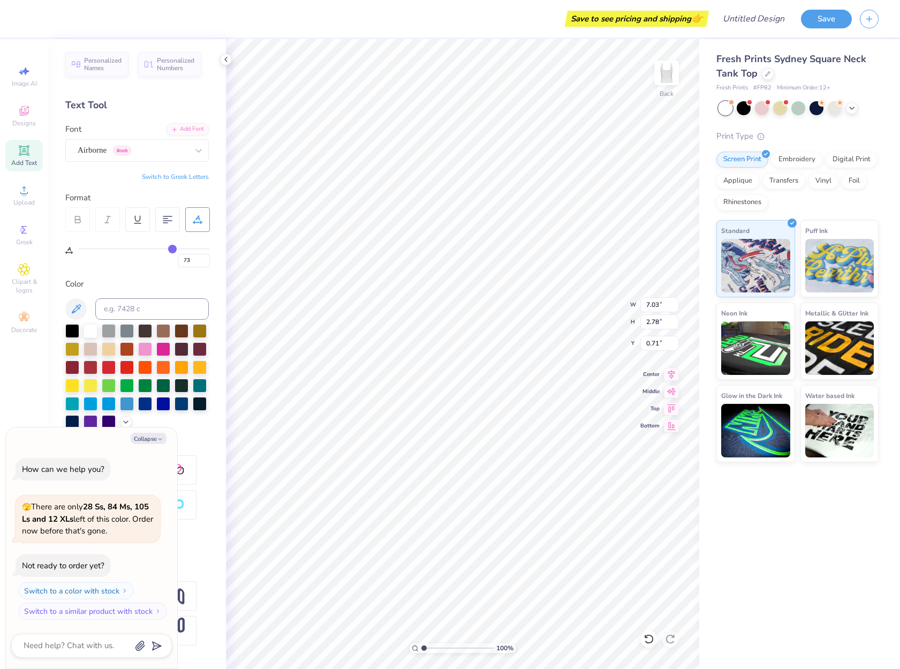
type input "72"
type input "70"
type input "67"
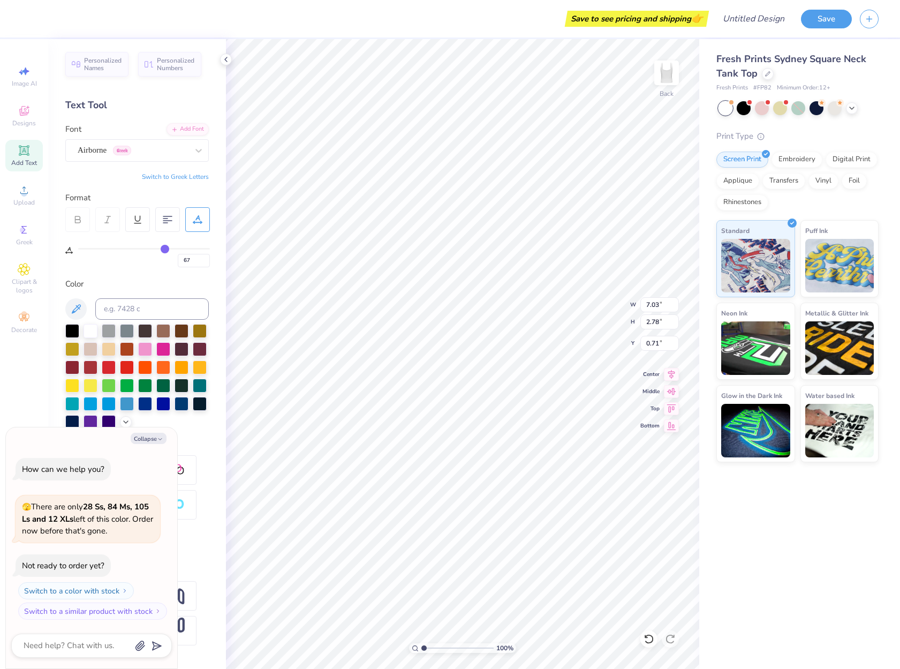
type input "64"
type input "60"
type input "53"
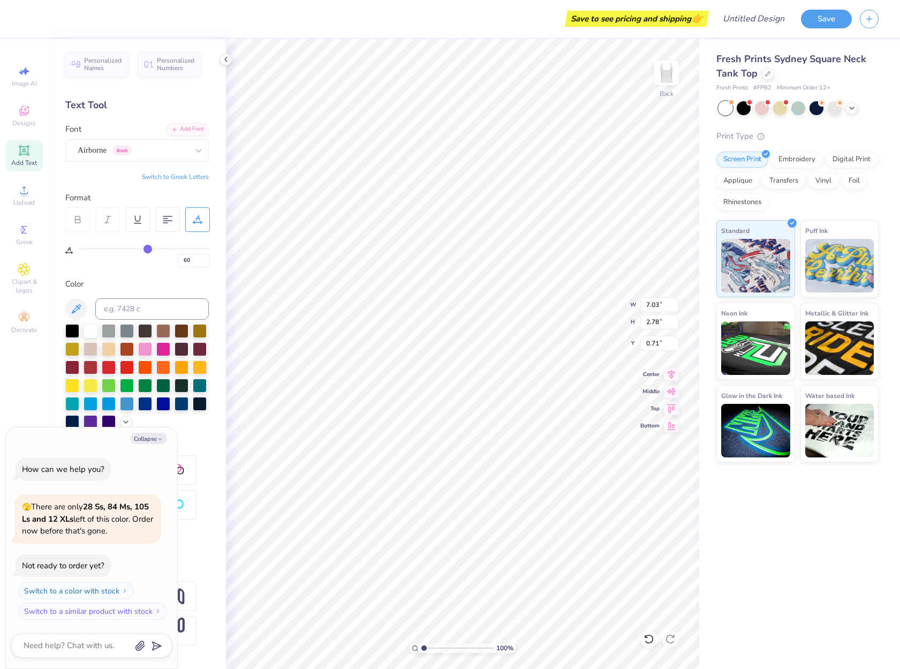
type input "53"
type input "47"
type input "41"
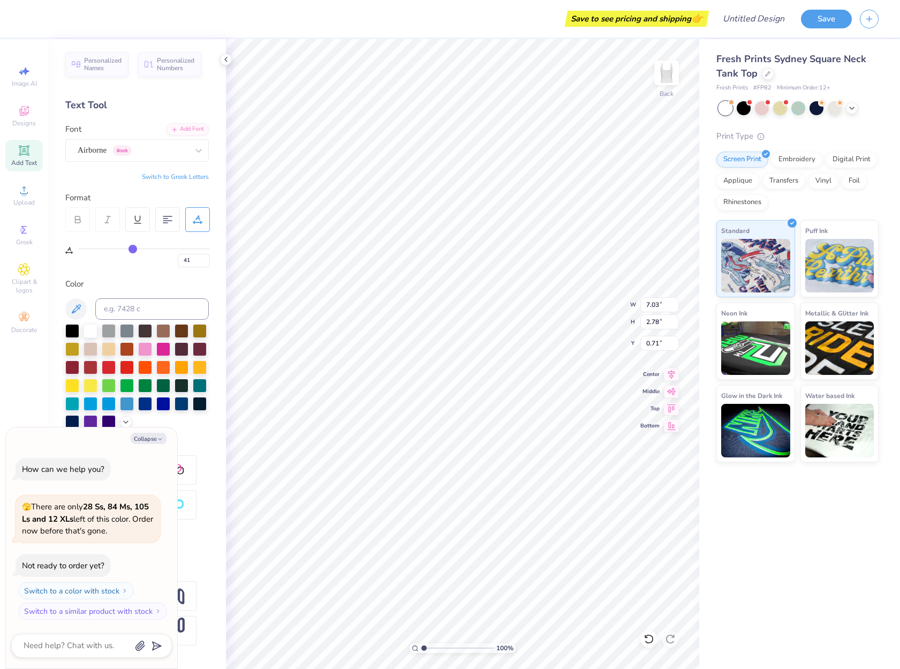
type input "36"
type input "33"
type input "30"
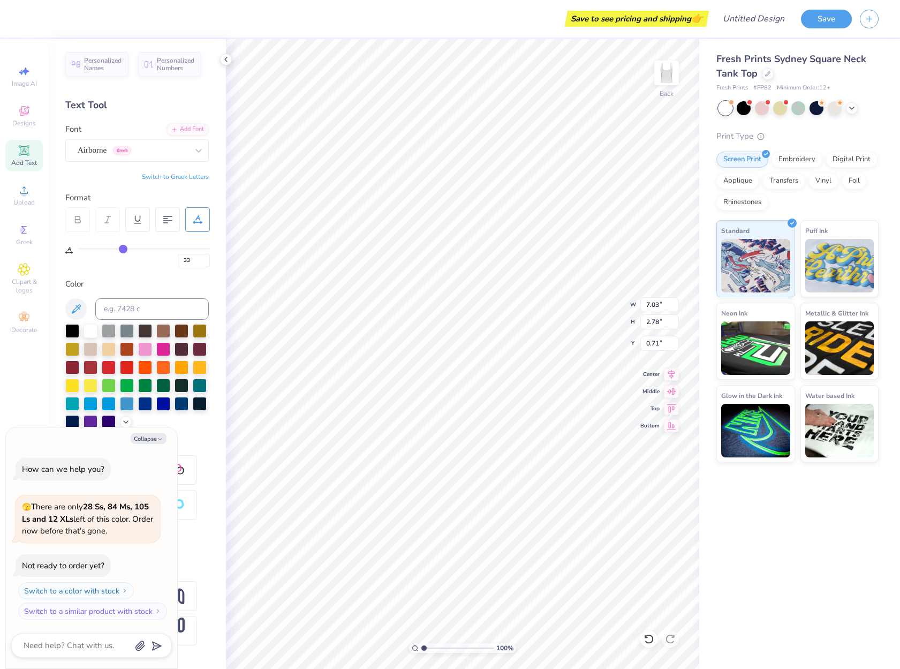
type input "30"
type input "28"
type input "26"
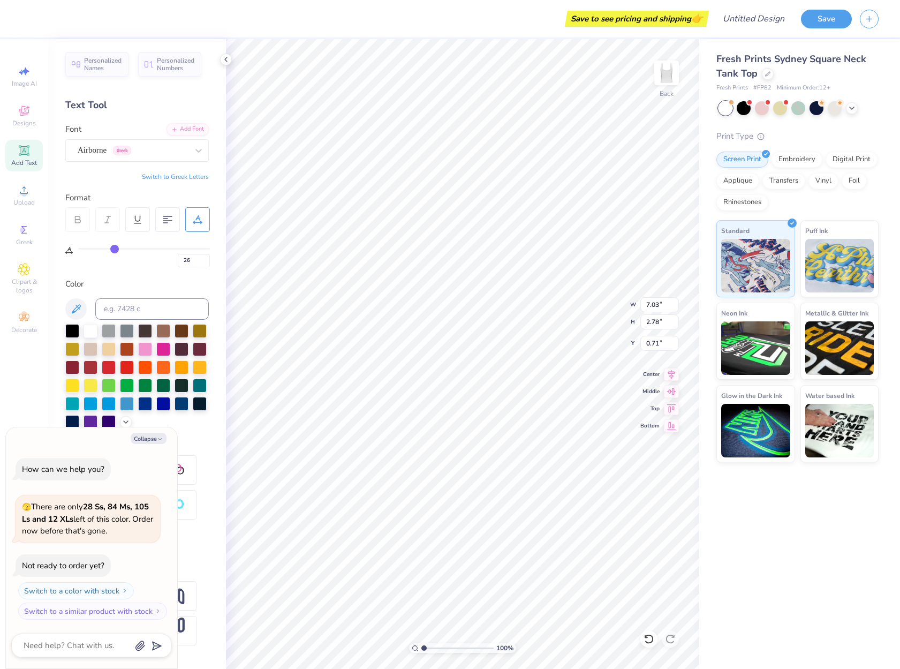
type input "24"
type input "22"
type input "21"
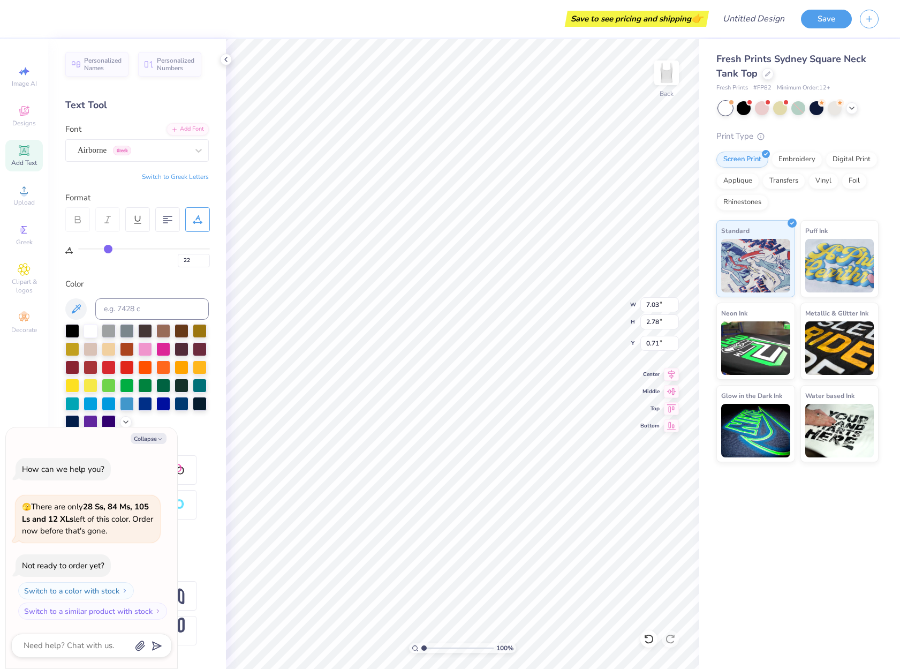
type input "21"
type input "20"
type input "19"
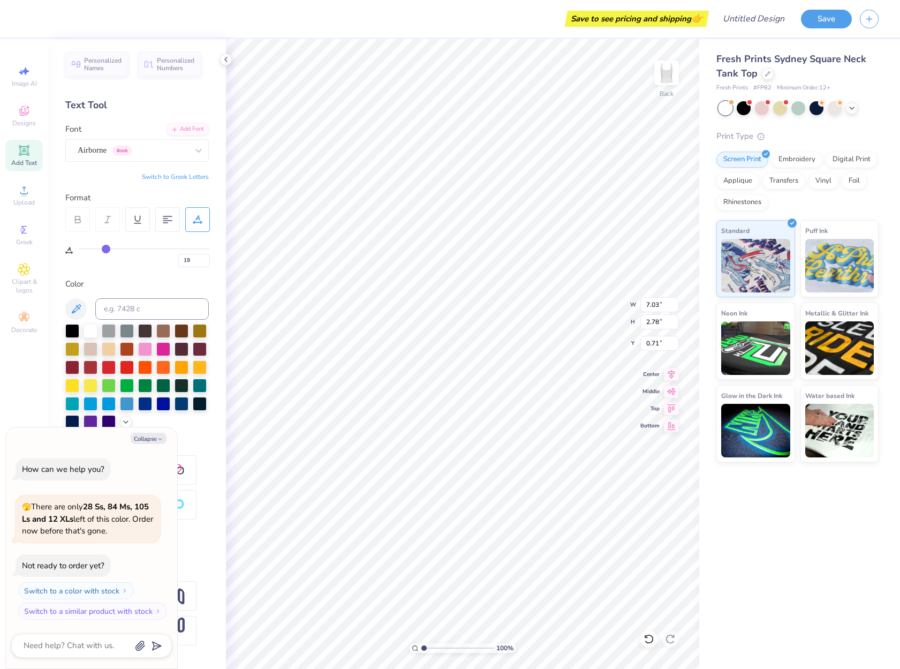
type input "17"
type input "16"
type input "14"
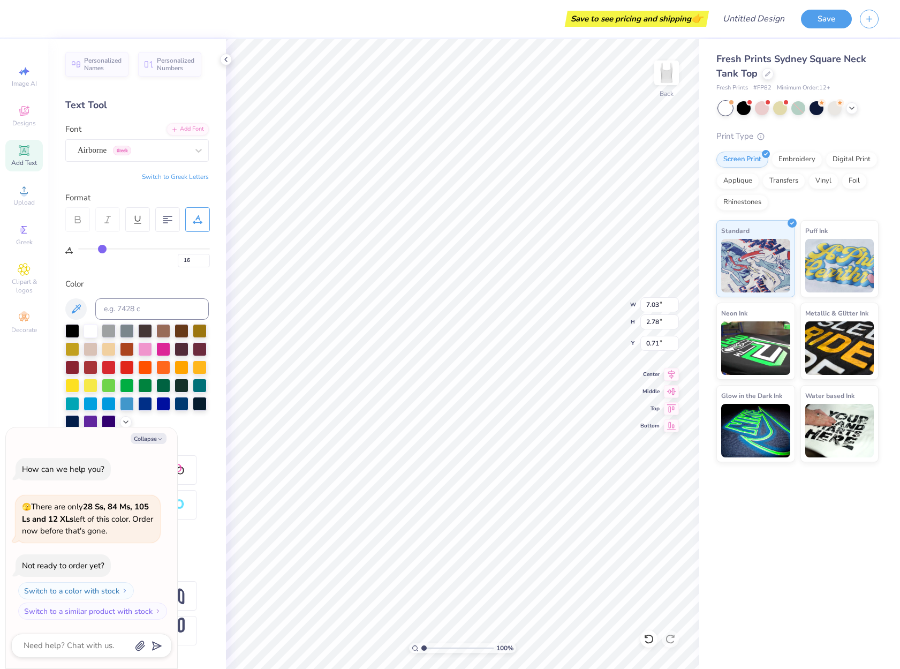
type input "14"
type input "12"
type input "10"
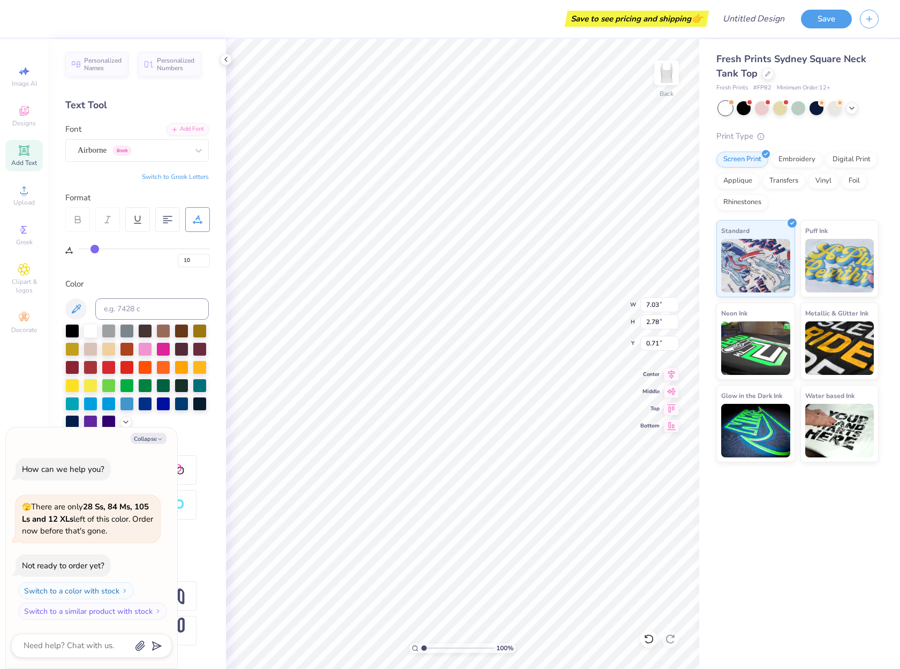
type input "8"
type input "7"
type input "6"
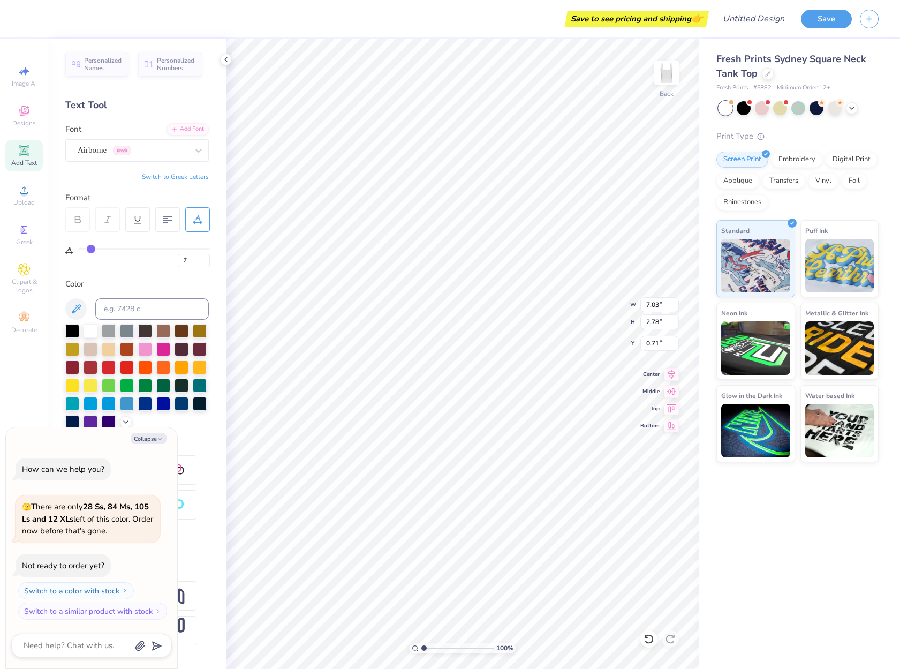
type input "6"
type input "4"
type input "2"
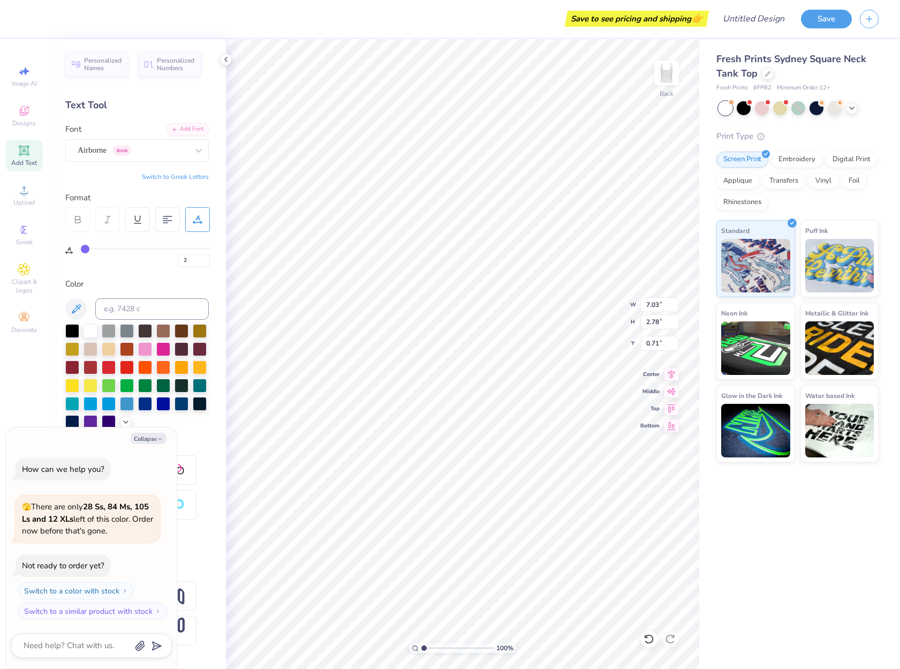
type input "1"
drag, startPoint x: 84, startPoint y: 249, endPoint x: 81, endPoint y: 255, distance: 6.8
click at [81, 249] on input "range" at bounding box center [144, 249] width 132 height 2
click at [157, 438] on icon "button" at bounding box center [160, 439] width 6 height 6
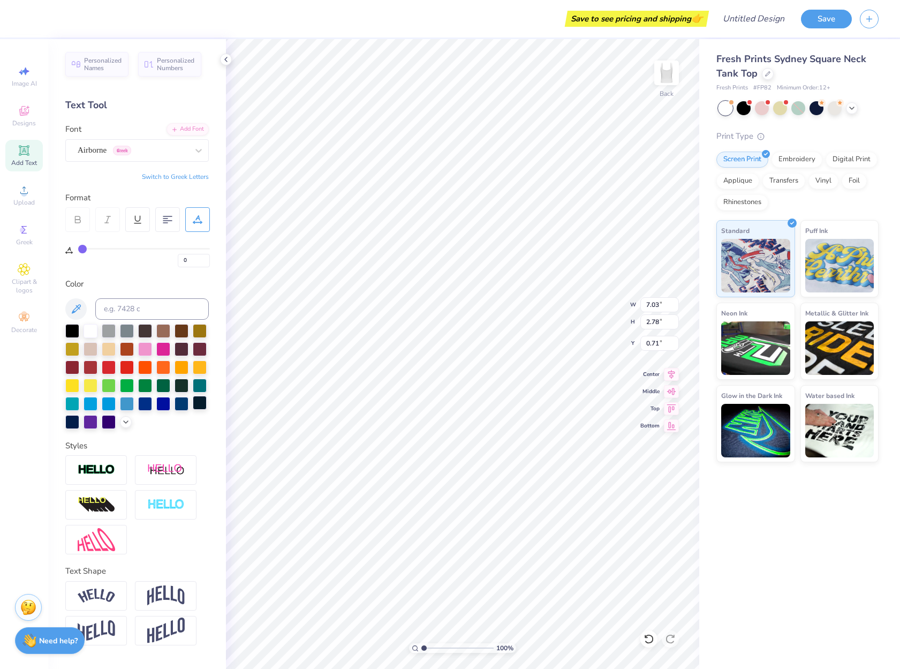
scroll to position [9, 1]
click at [164, 345] on div at bounding box center [163, 348] width 14 height 14
click at [145, 348] on div at bounding box center [145, 348] width 14 height 14
click at [163, 348] on div at bounding box center [163, 348] width 14 height 14
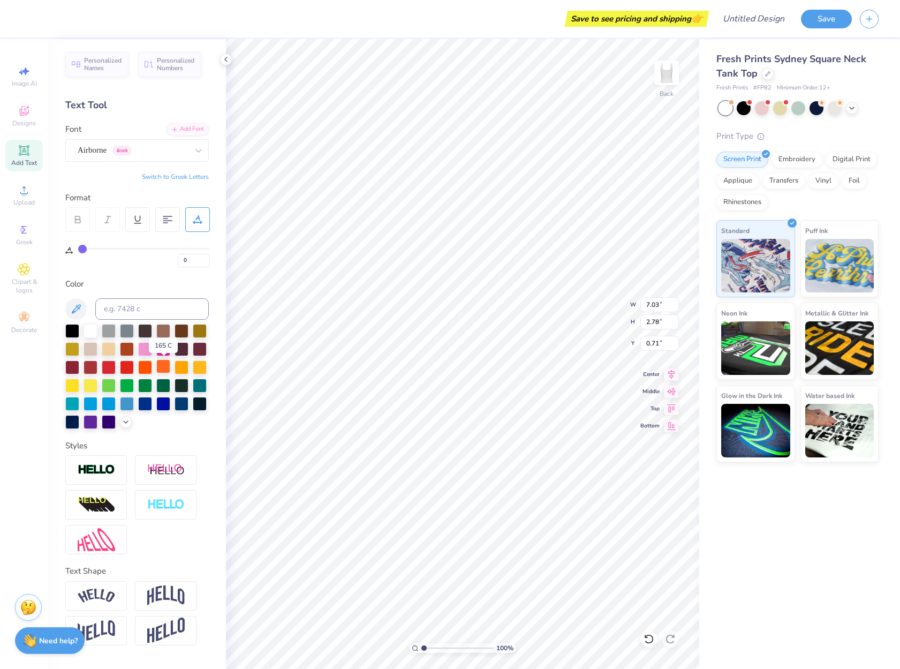
click at [160, 370] on div at bounding box center [163, 366] width 14 height 14
click at [146, 373] on div at bounding box center [145, 366] width 14 height 14
click at [134, 370] on div at bounding box center [127, 366] width 14 height 14
click at [113, 372] on div at bounding box center [109, 366] width 14 height 14
click at [110, 367] on div at bounding box center [109, 366] width 14 height 14
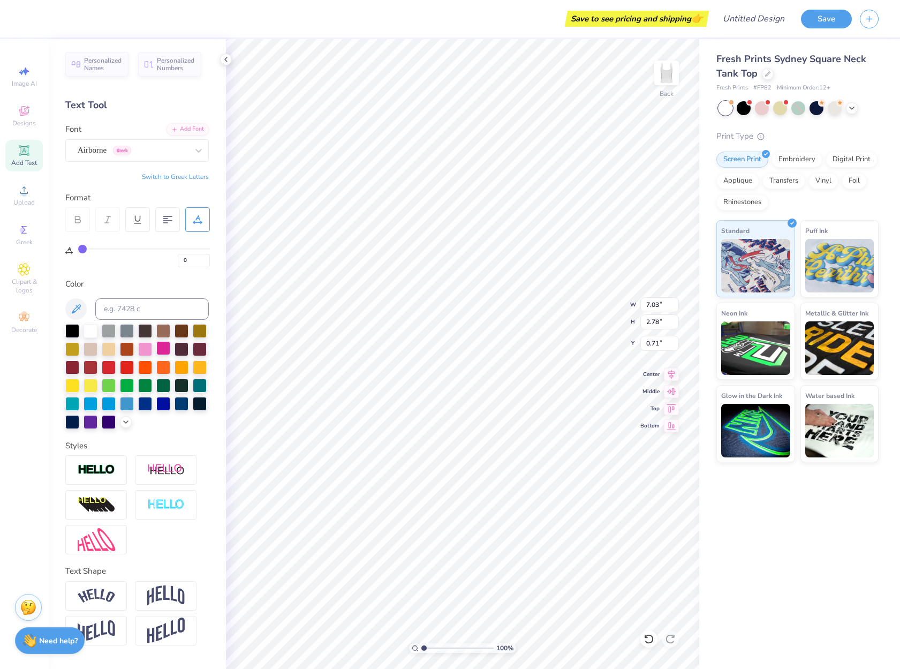
click at [160, 350] on div at bounding box center [163, 348] width 14 height 14
click at [588, 318] on div "100 % Back W 7.03 7.03 " H 2.78 2.78 " Y 0.71 0.71 " Center Middle Top Bottom" at bounding box center [462, 354] width 473 height 630
drag, startPoint x: 82, startPoint y: 248, endPoint x: 69, endPoint y: 251, distance: 14.2
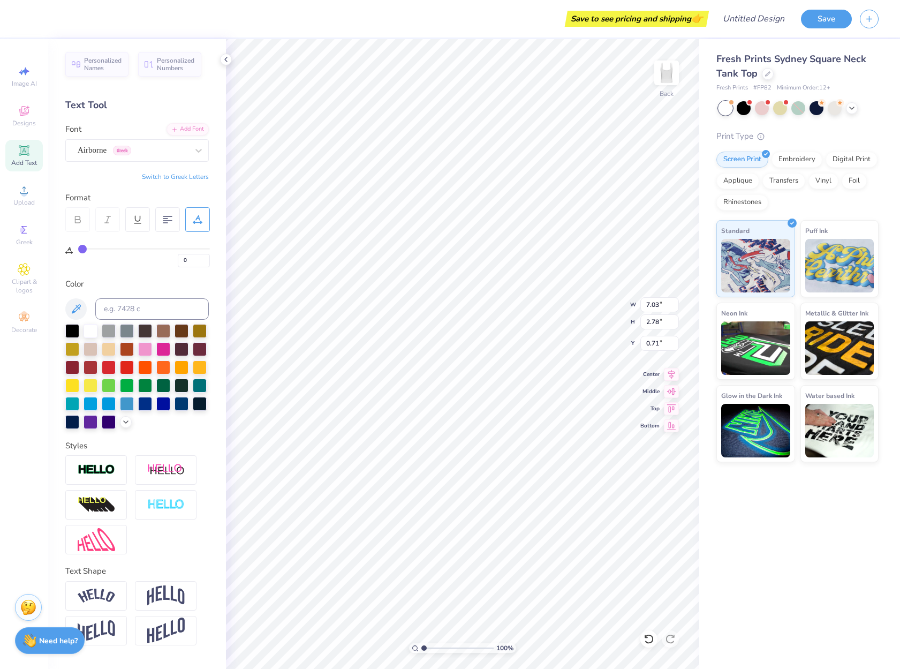
click at [78, 249] on input "range" at bounding box center [144, 249] width 132 height 2
click at [672, 18] on div "Save to see pricing and shipping 👉" at bounding box center [636, 19] width 139 height 16
click at [766, 17] on input "Design Title" at bounding box center [740, 18] width 105 height 21
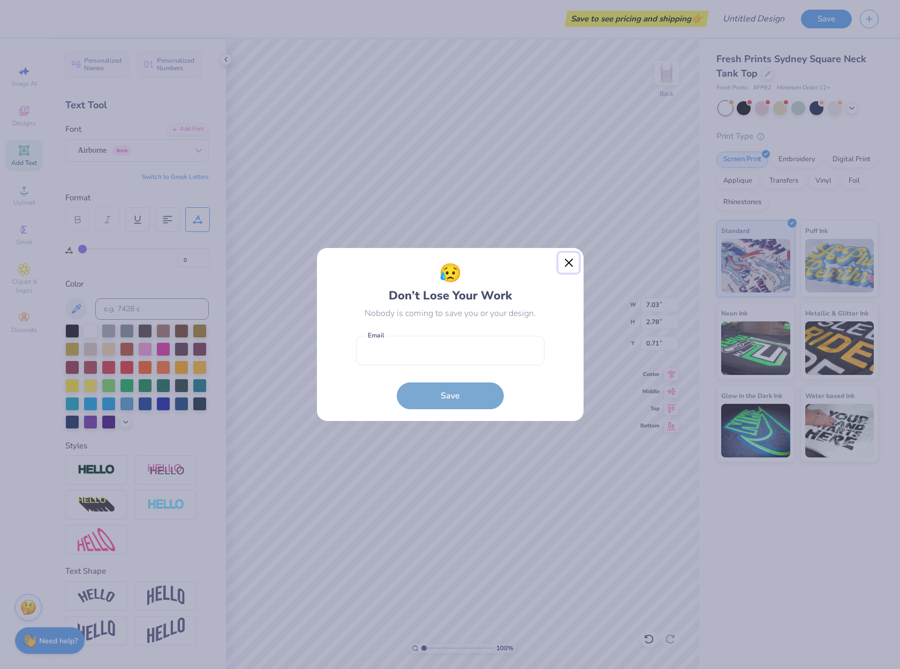
click at [573, 261] on button "Close" at bounding box center [568, 263] width 20 height 20
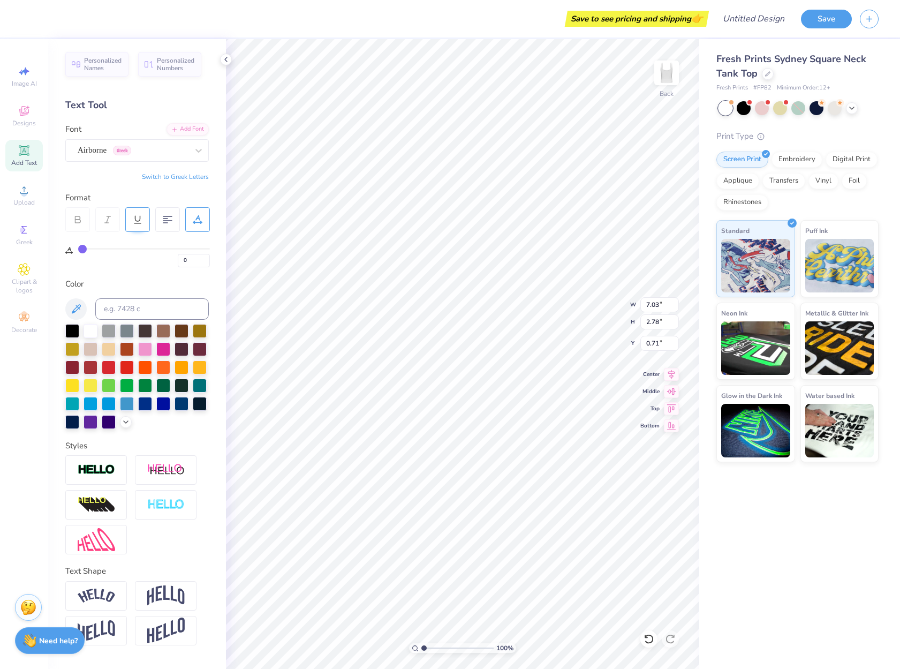
click at [128, 221] on div at bounding box center [137, 219] width 25 height 25
click at [135, 223] on line at bounding box center [137, 223] width 6 height 0
click at [110, 226] on div at bounding box center [107, 219] width 25 height 25
click at [69, 228] on div at bounding box center [77, 219] width 25 height 25
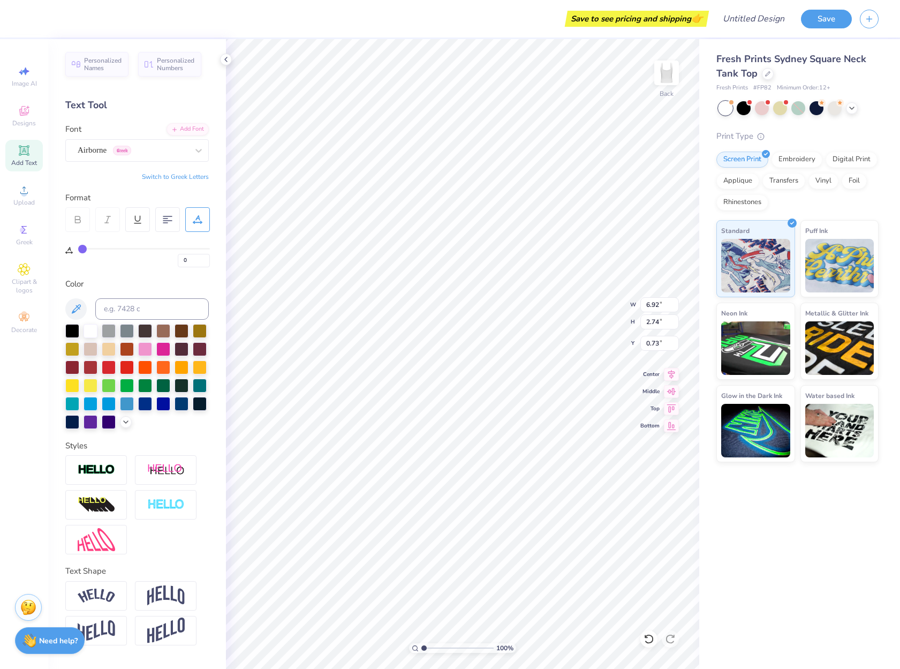
click at [831, 20] on button "Save" at bounding box center [826, 19] width 51 height 19
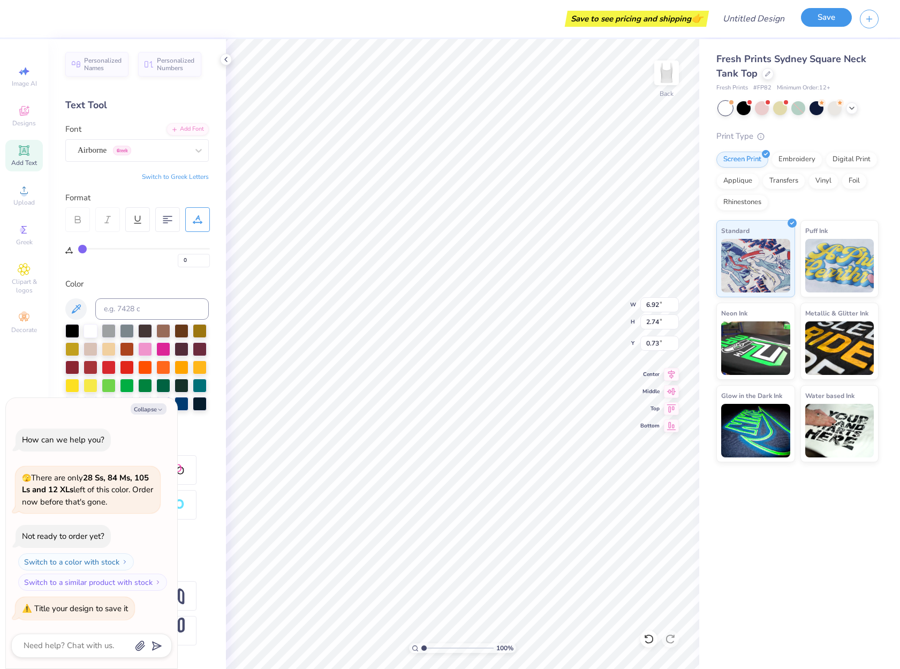
click at [827, 18] on button "Save" at bounding box center [826, 17] width 51 height 19
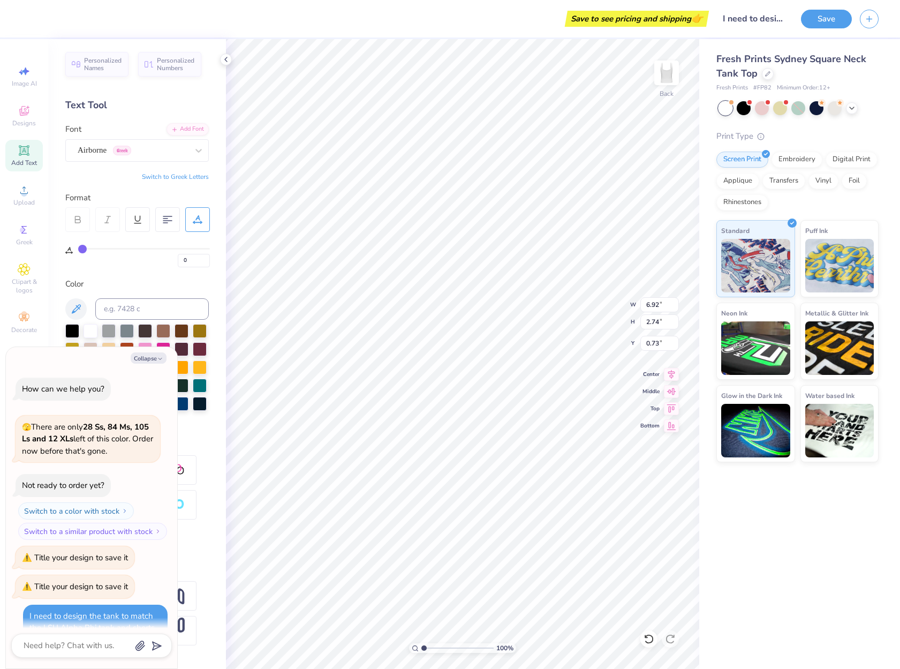
scroll to position [85, 0]
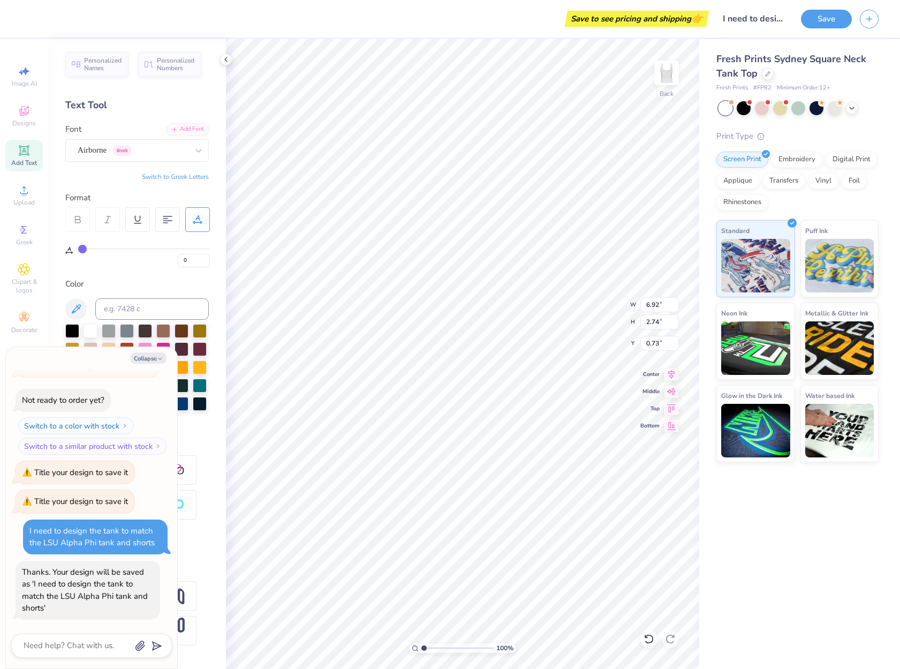
click at [100, 535] on div "I need to design the tank to match the LSU Alpha Phi tank and shorts" at bounding box center [91, 536] width 125 height 23
click at [112, 648] on textarea at bounding box center [76, 645] width 109 height 14
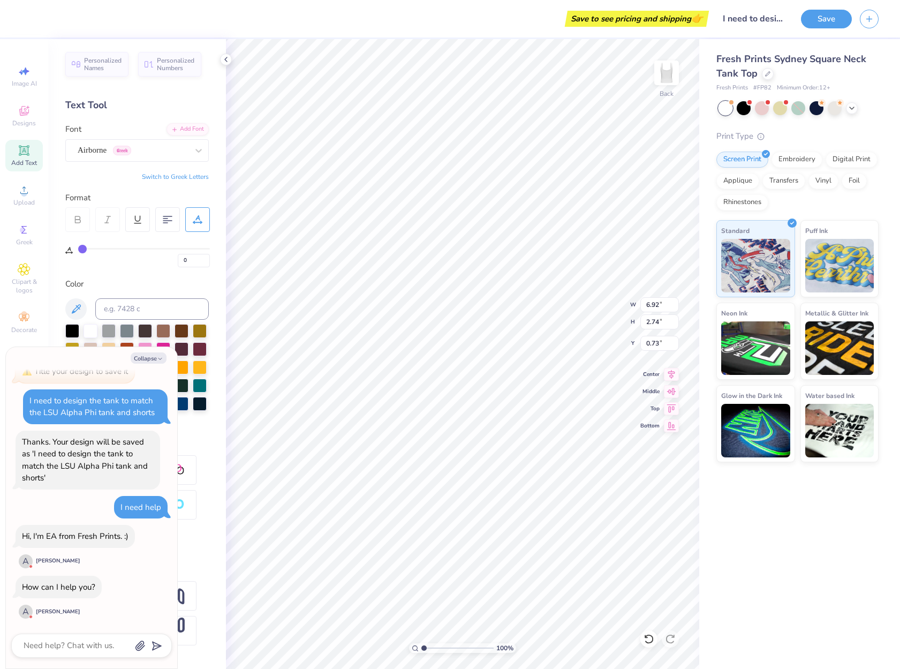
scroll to position [9, 1]
click at [88, 640] on textarea at bounding box center [76, 645] width 109 height 14
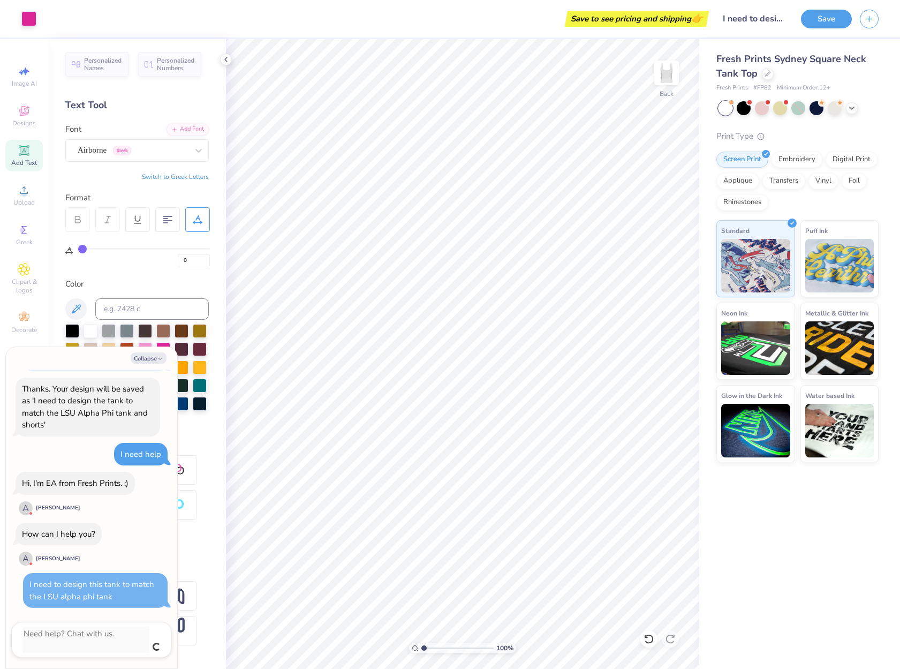
scroll to position [256, 0]
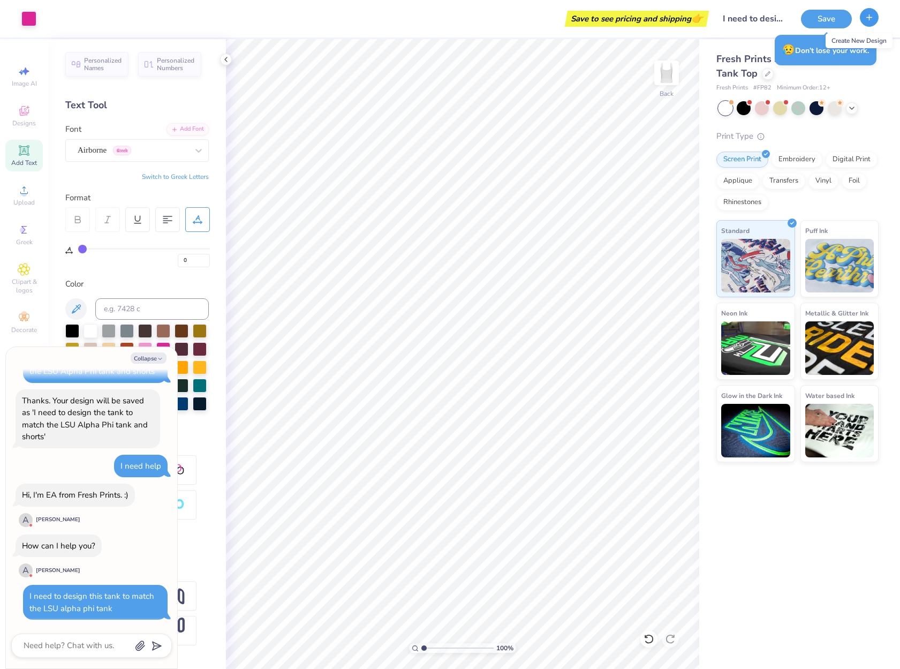
click at [873, 18] on icon "button" at bounding box center [869, 17] width 9 height 9
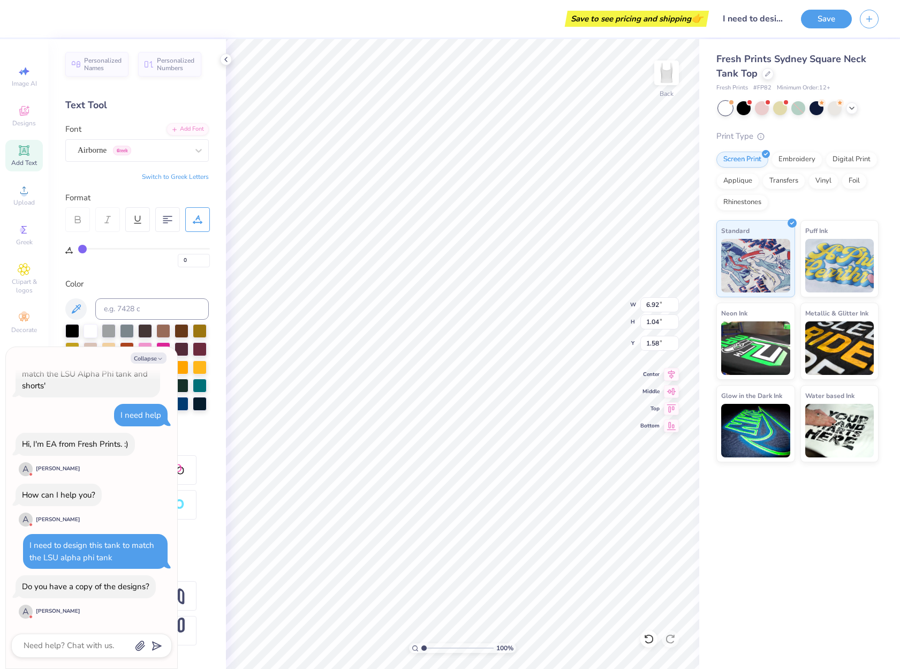
scroll to position [9, 3]
click at [74, 218] on icon at bounding box center [78, 220] width 10 height 10
click at [181, 155] on div "Airborne Greek" at bounding box center [133, 150] width 112 height 17
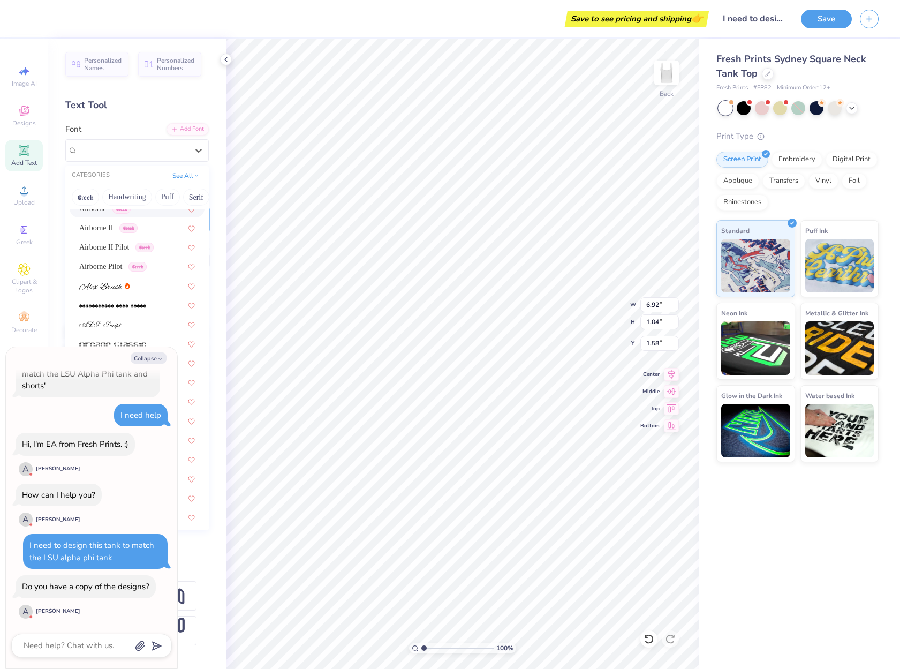
scroll to position [214, 0]
click at [129, 233] on span "Airborne II Pilot" at bounding box center [104, 232] width 50 height 11
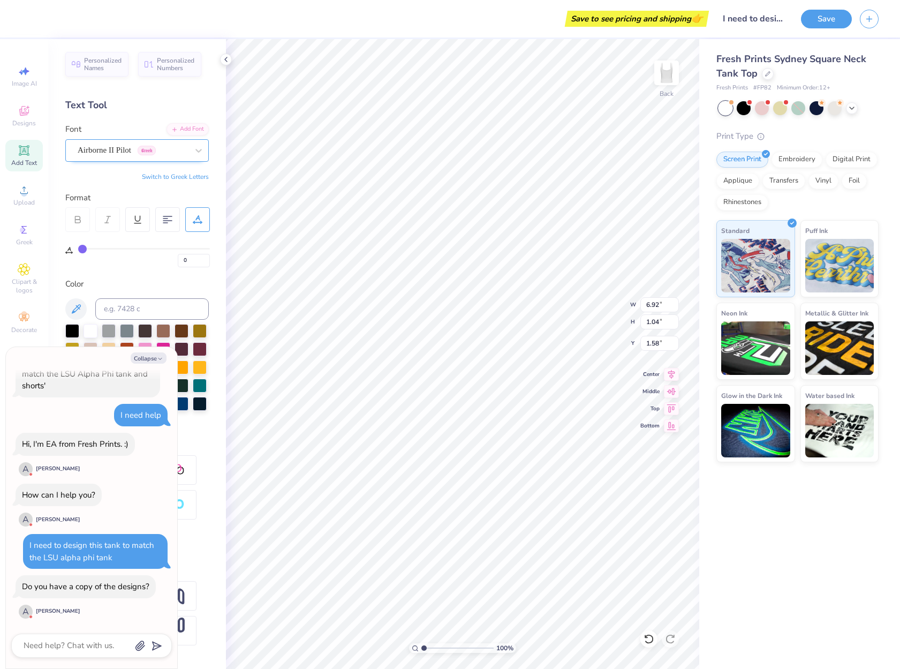
click at [187, 156] on div "Airborne II Pilot Greek" at bounding box center [133, 150] width 112 height 17
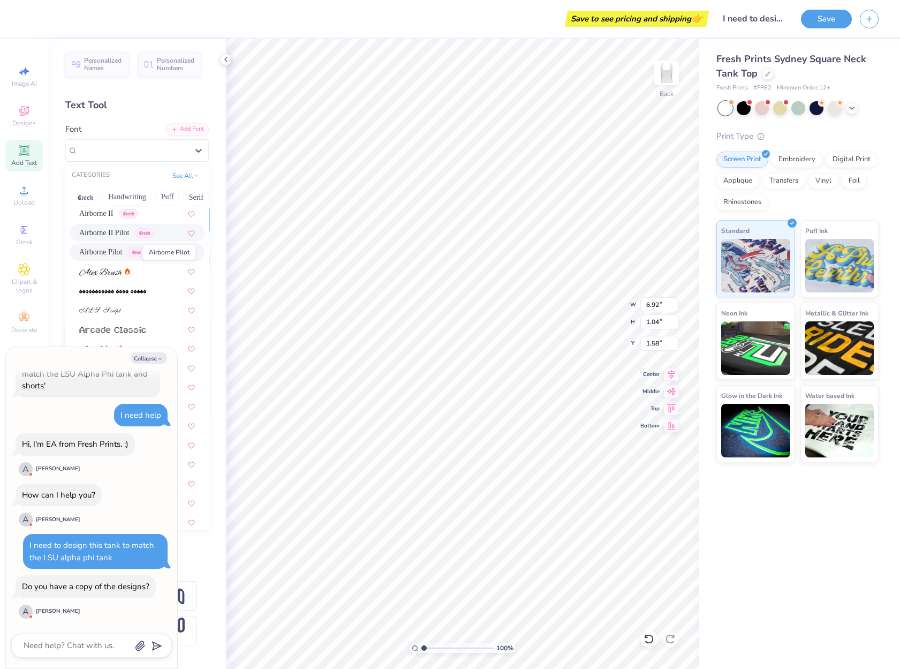
click at [120, 249] on span "Airborne Pilot" at bounding box center [100, 251] width 43 height 11
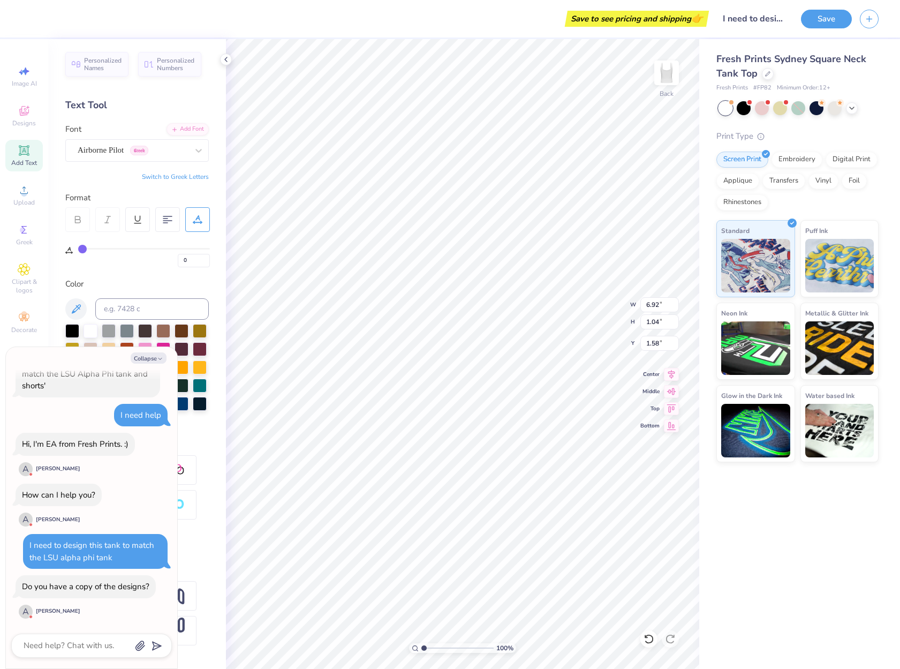
scroll to position [9, 3]
click at [174, 221] on div at bounding box center [167, 219] width 25 height 25
click at [167, 218] on icon at bounding box center [168, 220] width 10 height 10
click at [169, 224] on icon at bounding box center [168, 220] width 10 height 10
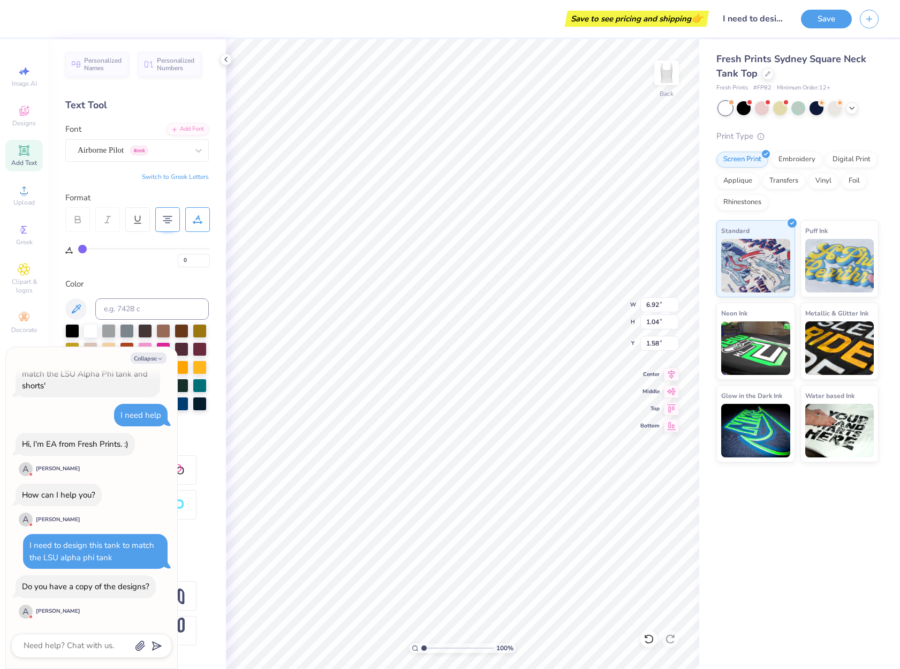
scroll to position [9, 2]
click at [149, 309] on input at bounding box center [151, 308] width 113 height 21
click at [155, 307] on input at bounding box center [151, 308] width 113 height 21
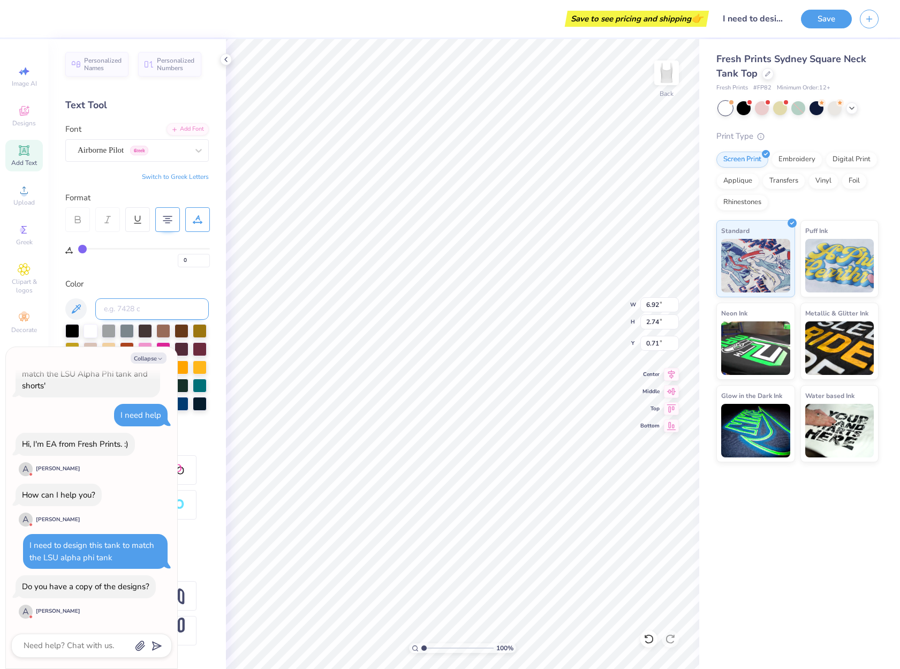
click at [194, 308] on input at bounding box center [151, 308] width 113 height 21
click at [660, 302] on input "6.92" at bounding box center [659, 304] width 39 height 15
click at [673, 301] on input "6.93" at bounding box center [659, 304] width 39 height 15
click at [673, 309] on input "6.93" at bounding box center [659, 304] width 39 height 15
click at [675, 308] on input "6.92" at bounding box center [659, 304] width 39 height 15
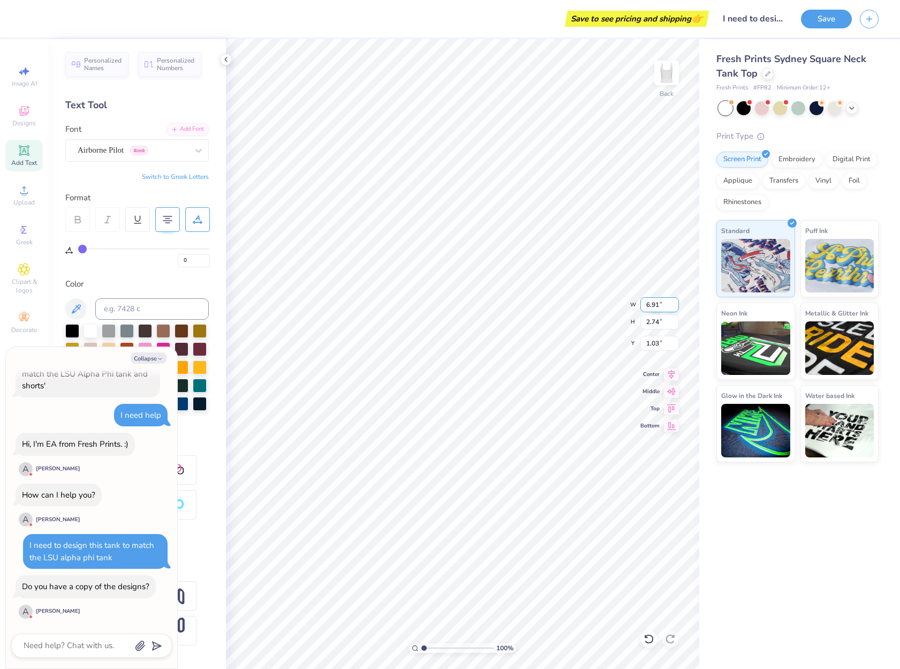
click at [675, 308] on input "6.91" at bounding box center [659, 304] width 39 height 15
click at [675, 308] on input "6.9" at bounding box center [659, 304] width 39 height 15
click at [675, 308] on input "6.89" at bounding box center [659, 304] width 39 height 15
click at [675, 308] on input "6.88" at bounding box center [659, 304] width 39 height 15
click at [675, 307] on input "6.87" at bounding box center [659, 304] width 39 height 15
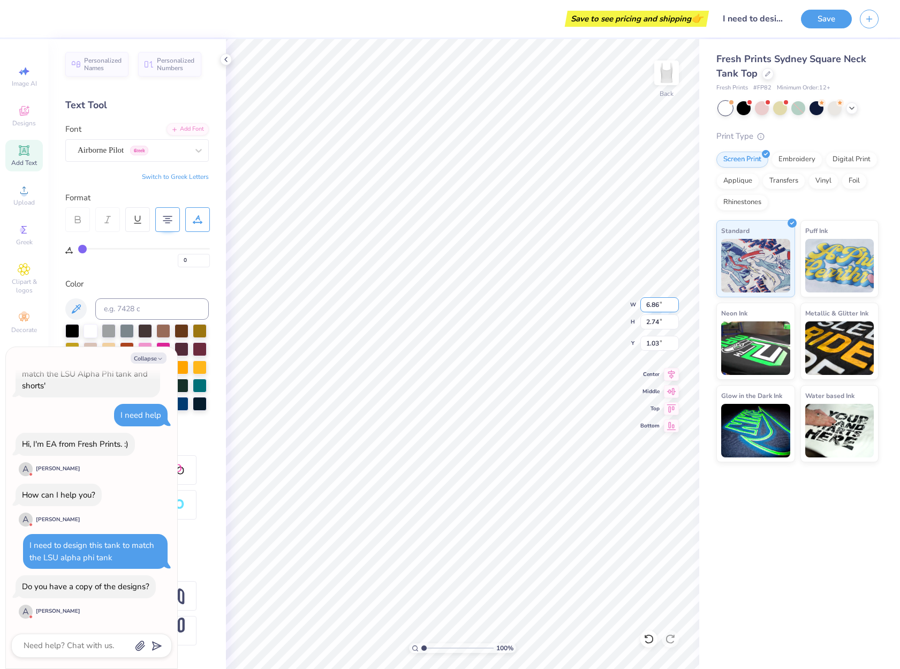
click at [675, 307] on input "6.86" at bounding box center [659, 304] width 39 height 15
click at [675, 307] on input "6.85" at bounding box center [659, 304] width 39 height 15
click at [675, 307] on input "6.84" at bounding box center [659, 304] width 39 height 15
click at [675, 307] on input "6.83" at bounding box center [659, 304] width 39 height 15
click at [675, 307] on input "6.82" at bounding box center [659, 304] width 39 height 15
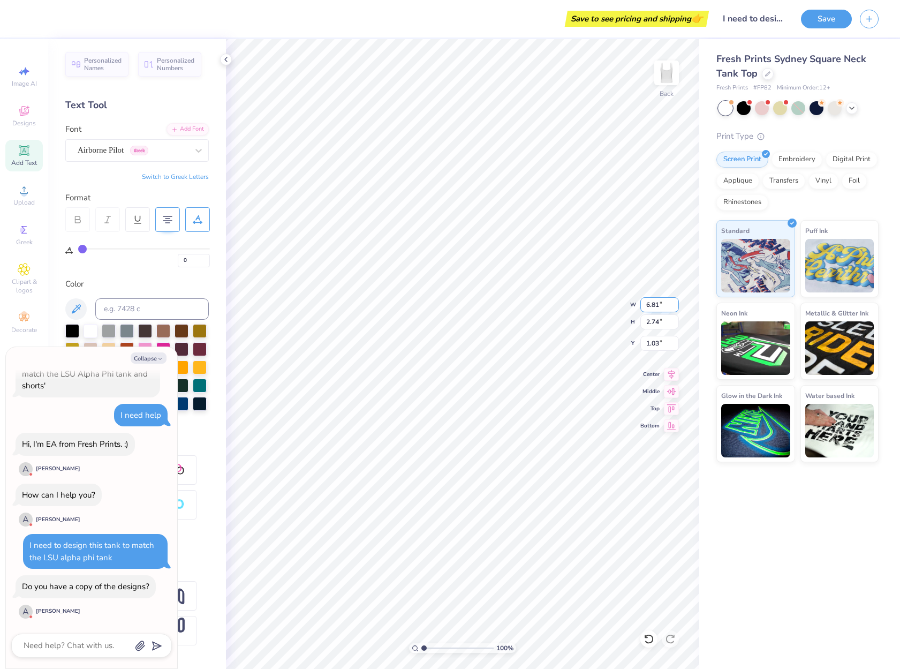
click at [675, 307] on input "6.81" at bounding box center [659, 304] width 39 height 15
click at [675, 307] on input "6.8" at bounding box center [659, 304] width 39 height 15
click at [675, 307] on input "6.79" at bounding box center [659, 304] width 39 height 15
click at [675, 307] on input "6.78" at bounding box center [659, 304] width 39 height 15
click at [675, 307] on input "6.77" at bounding box center [659, 304] width 39 height 15
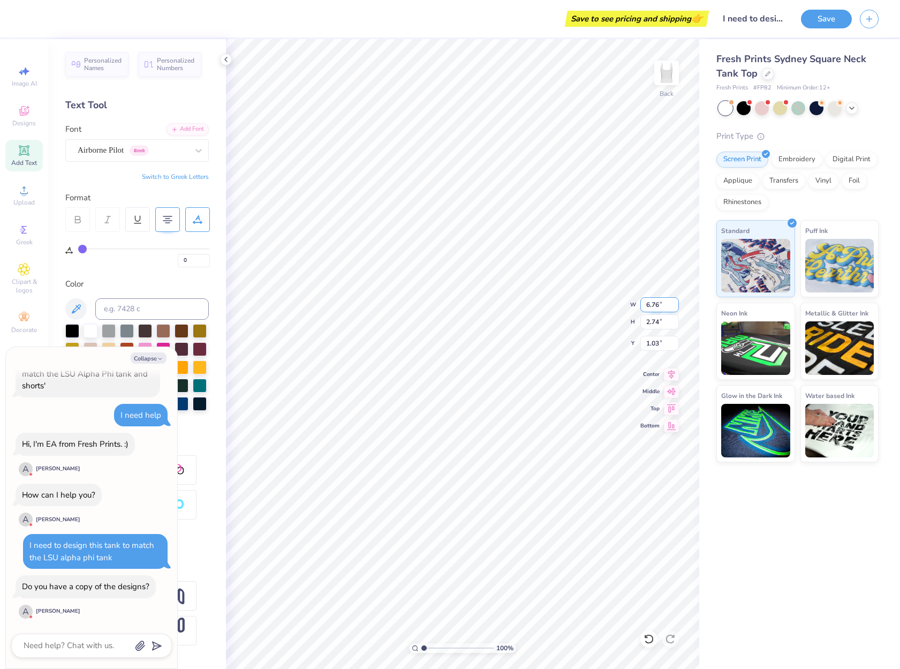
click at [675, 307] on input "6.76" at bounding box center [659, 304] width 39 height 15
click at [675, 307] on input "6.75" at bounding box center [659, 304] width 39 height 15
click at [675, 307] on input "6.74" at bounding box center [659, 304] width 39 height 15
click at [675, 307] on input "6.73" at bounding box center [659, 304] width 39 height 15
click at [675, 307] on input "6.72" at bounding box center [659, 304] width 39 height 15
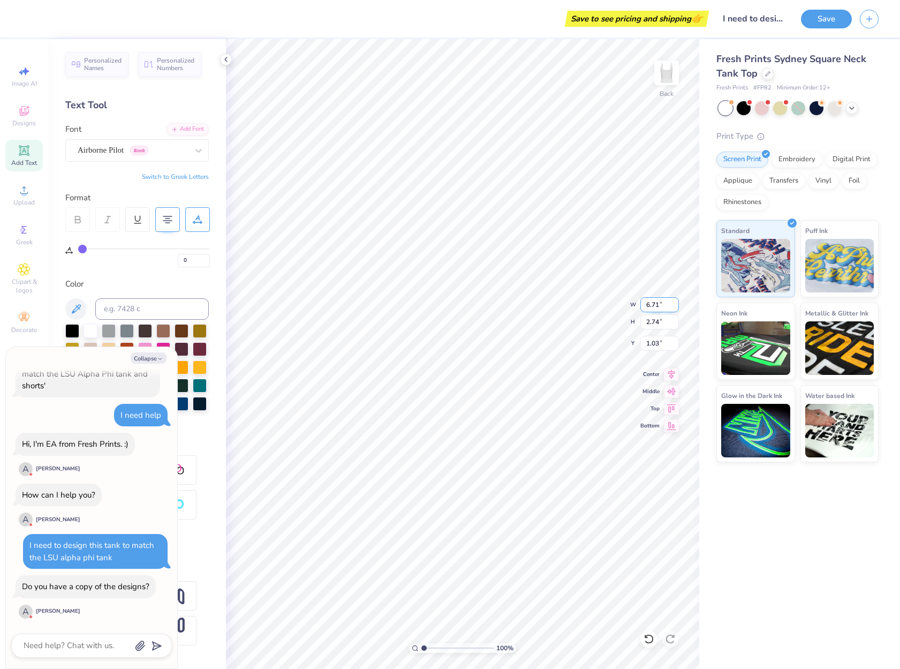
click at [675, 307] on input "6.71" at bounding box center [659, 304] width 39 height 15
click at [675, 307] on input "6.7" at bounding box center [659, 304] width 39 height 15
click at [675, 307] on input "6.69" at bounding box center [659, 304] width 39 height 15
click at [675, 307] on input "6.68" at bounding box center [659, 304] width 39 height 15
click at [675, 307] on input "6.67" at bounding box center [659, 304] width 39 height 15
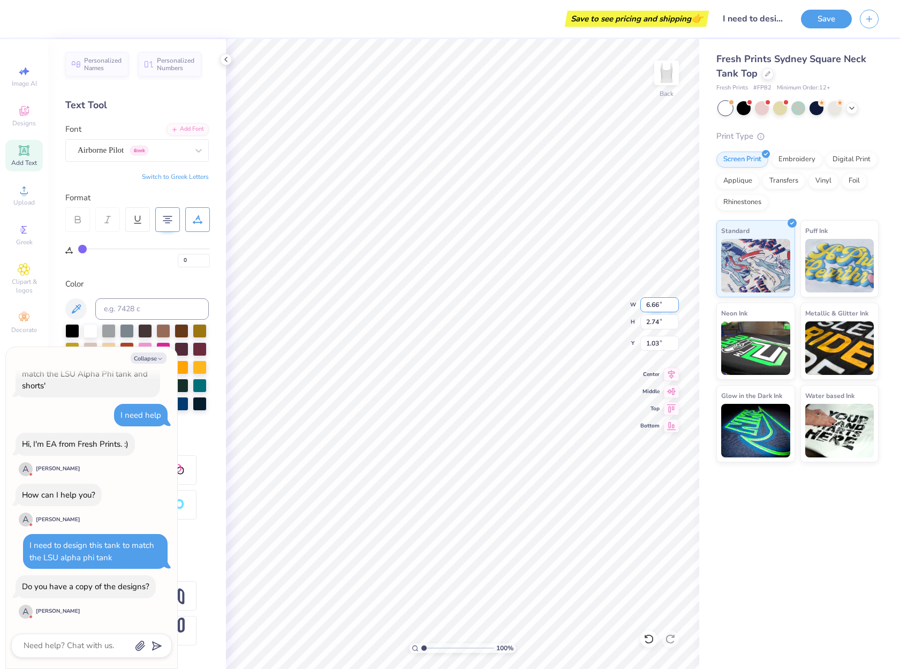
click at [675, 307] on input "6.66" at bounding box center [659, 304] width 39 height 15
click at [675, 307] on input "6.65" at bounding box center [659, 304] width 39 height 15
click at [675, 307] on input "6.64" at bounding box center [659, 304] width 39 height 15
click at [675, 307] on input "6.63" at bounding box center [659, 304] width 39 height 15
click at [675, 308] on input "6.62" at bounding box center [659, 304] width 39 height 15
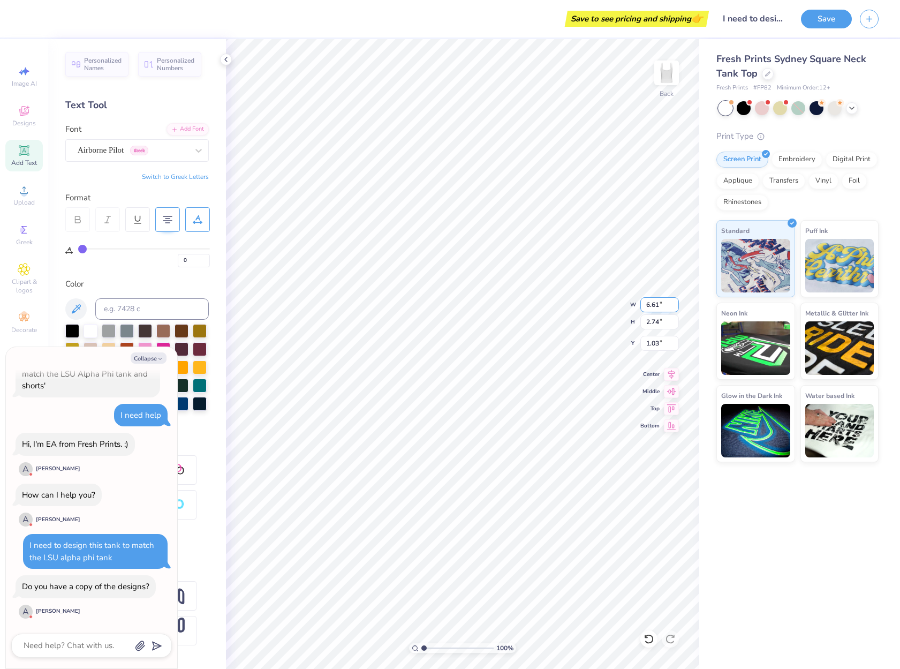
click at [675, 308] on input "6.61" at bounding box center [659, 304] width 39 height 15
click at [675, 308] on input "6.6" at bounding box center [659, 304] width 39 height 15
click at [675, 308] on input "6.59" at bounding box center [659, 304] width 39 height 15
click at [675, 308] on input "6.58" at bounding box center [659, 304] width 39 height 15
click at [675, 308] on input "6.57" at bounding box center [659, 304] width 39 height 15
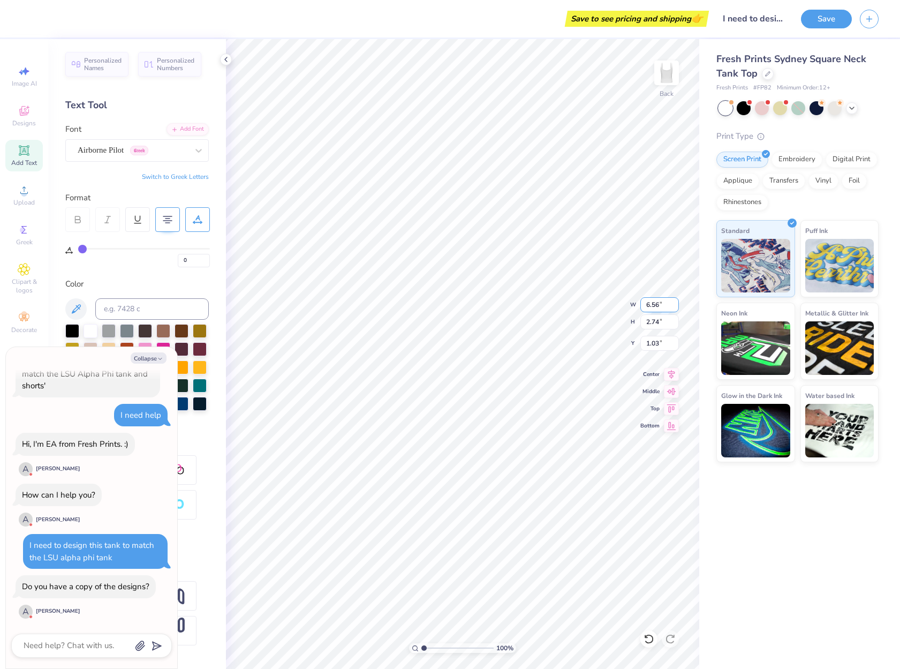
click at [675, 308] on input "6.56" at bounding box center [659, 304] width 39 height 15
click at [675, 308] on input "6.55" at bounding box center [659, 304] width 39 height 15
click at [675, 308] on input "6.54" at bounding box center [659, 304] width 39 height 15
click at [675, 308] on input "6.53" at bounding box center [659, 304] width 39 height 15
click at [675, 308] on input "6.52" at bounding box center [659, 304] width 39 height 15
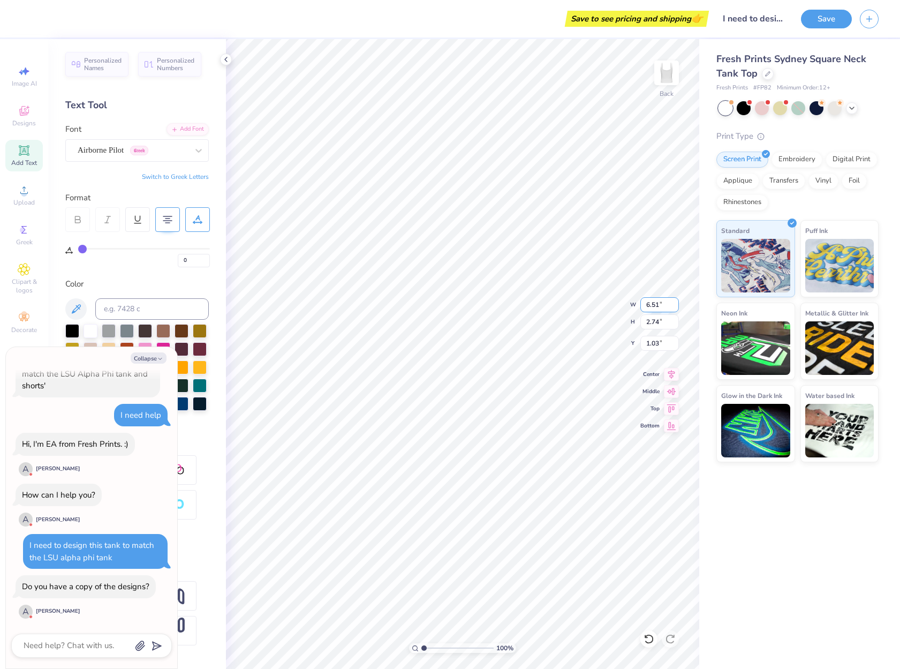
click at [675, 308] on input "6.51" at bounding box center [659, 304] width 39 height 15
click at [675, 308] on input "6.5" at bounding box center [659, 304] width 39 height 15
click at [656, 319] on input "2.74" at bounding box center [659, 321] width 39 height 15
click at [658, 317] on input "2.10" at bounding box center [659, 321] width 39 height 15
click at [657, 341] on input "1.35" at bounding box center [659, 343] width 39 height 15
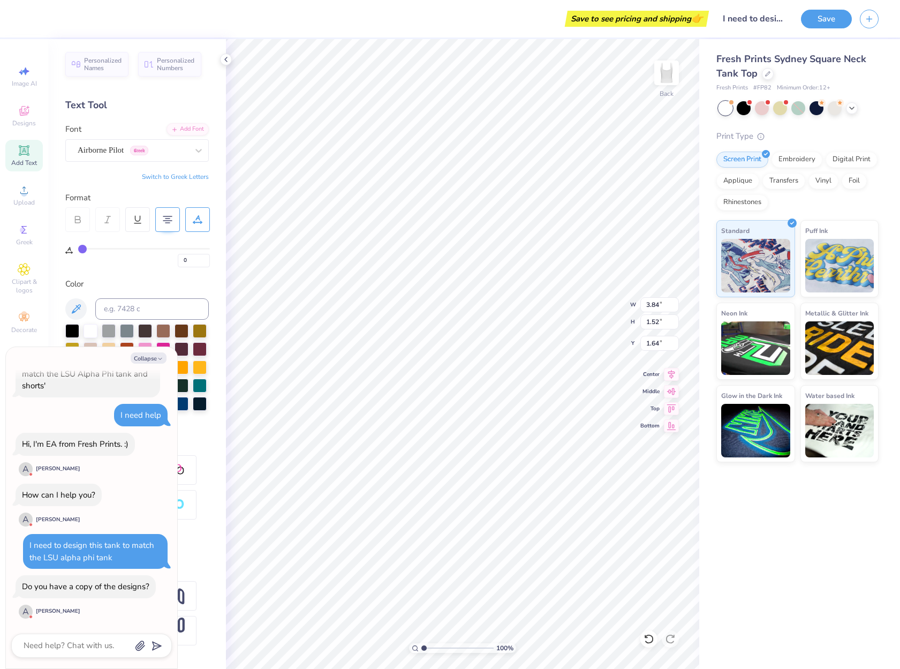
scroll to position [9, 4]
click at [88, 650] on textarea at bounding box center [76, 645] width 109 height 14
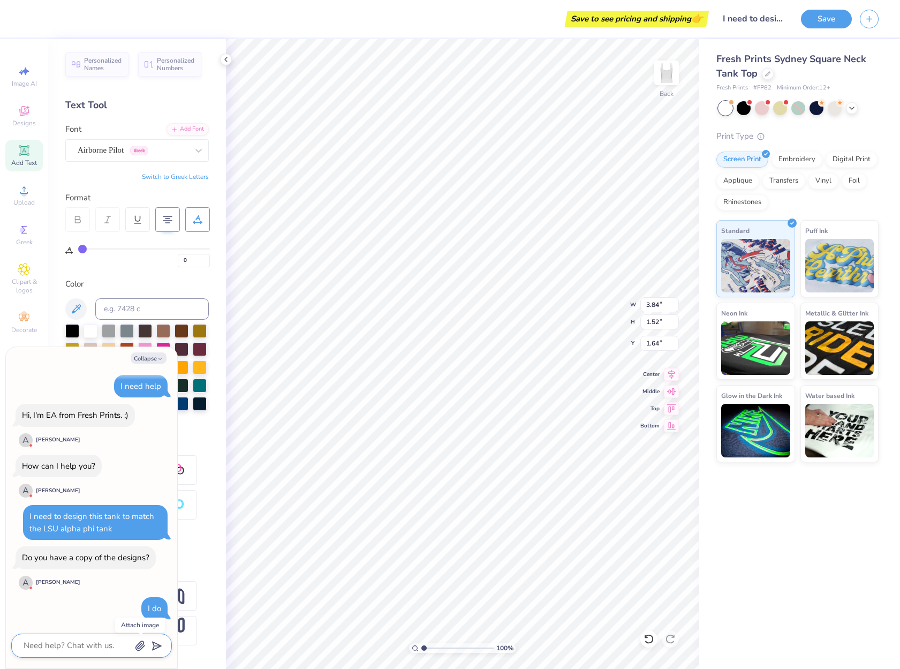
click at [134, 644] on div at bounding box center [91, 645] width 161 height 24
click at [143, 645] on icon "button" at bounding box center [140, 645] width 11 height 11
click at [142, 646] on icon "button" at bounding box center [140, 645] width 9 height 9
click at [134, 649] on button "button" at bounding box center [140, 645] width 12 height 12
click at [143, 647] on icon "button" at bounding box center [140, 645] width 9 height 9
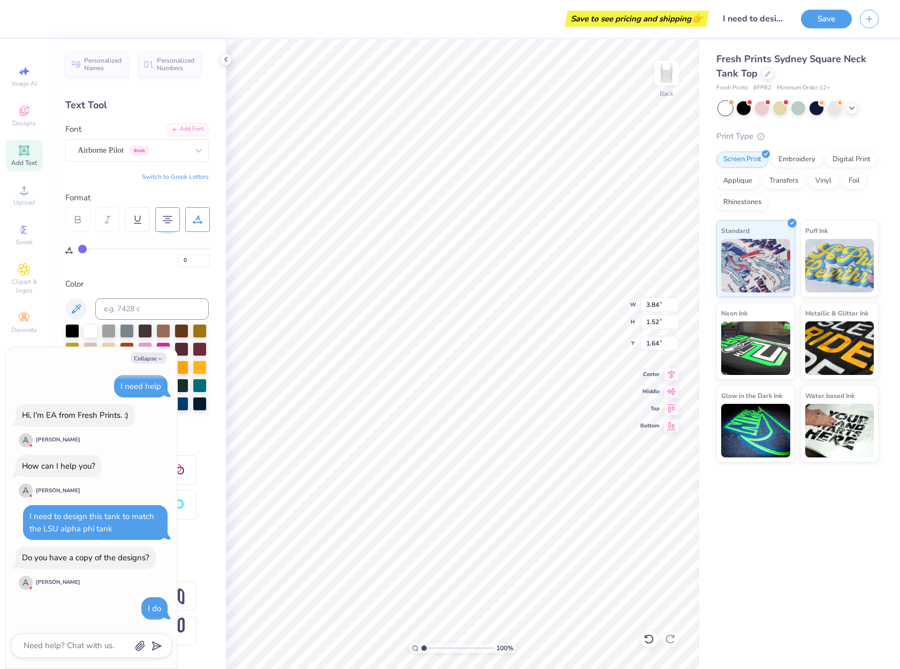
scroll to position [423, 0]
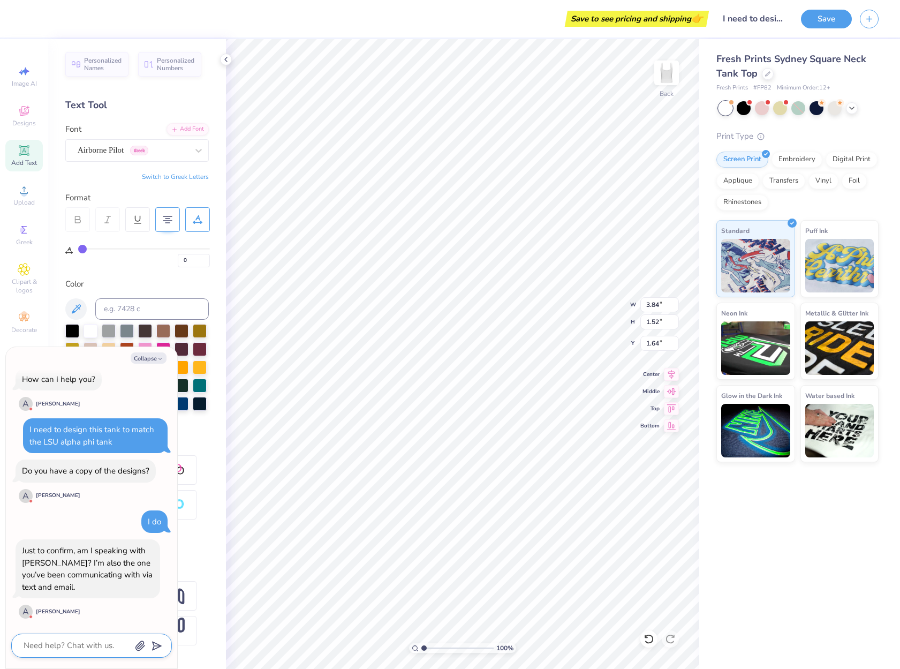
click at [86, 647] on textarea at bounding box center [76, 645] width 109 height 14
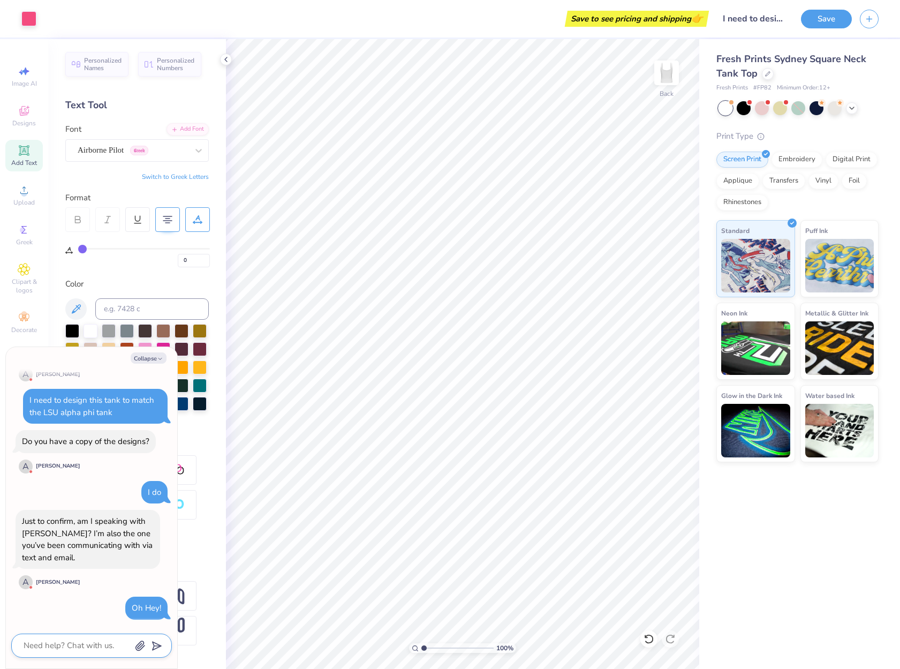
click at [92, 640] on textarea at bounding box center [76, 645] width 109 height 14
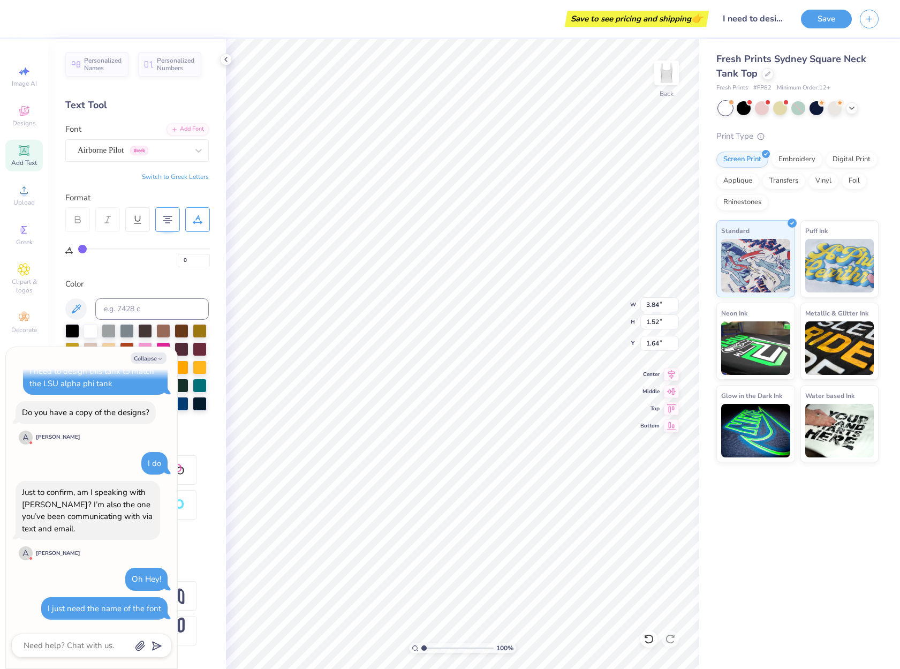
scroll to position [9, 4]
